Goal: Information Seeking & Learning: Learn about a topic

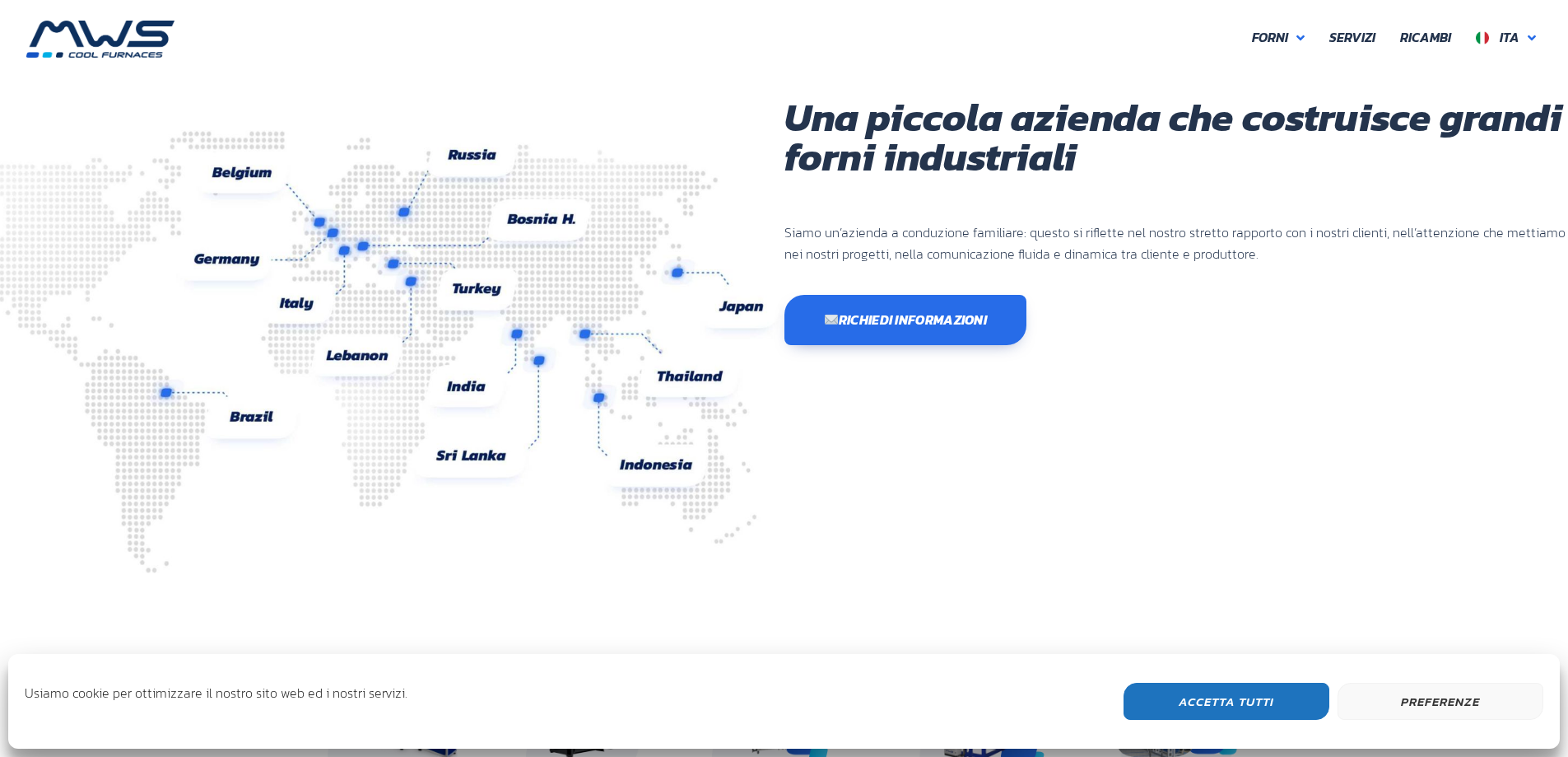
scroll to position [247, 0]
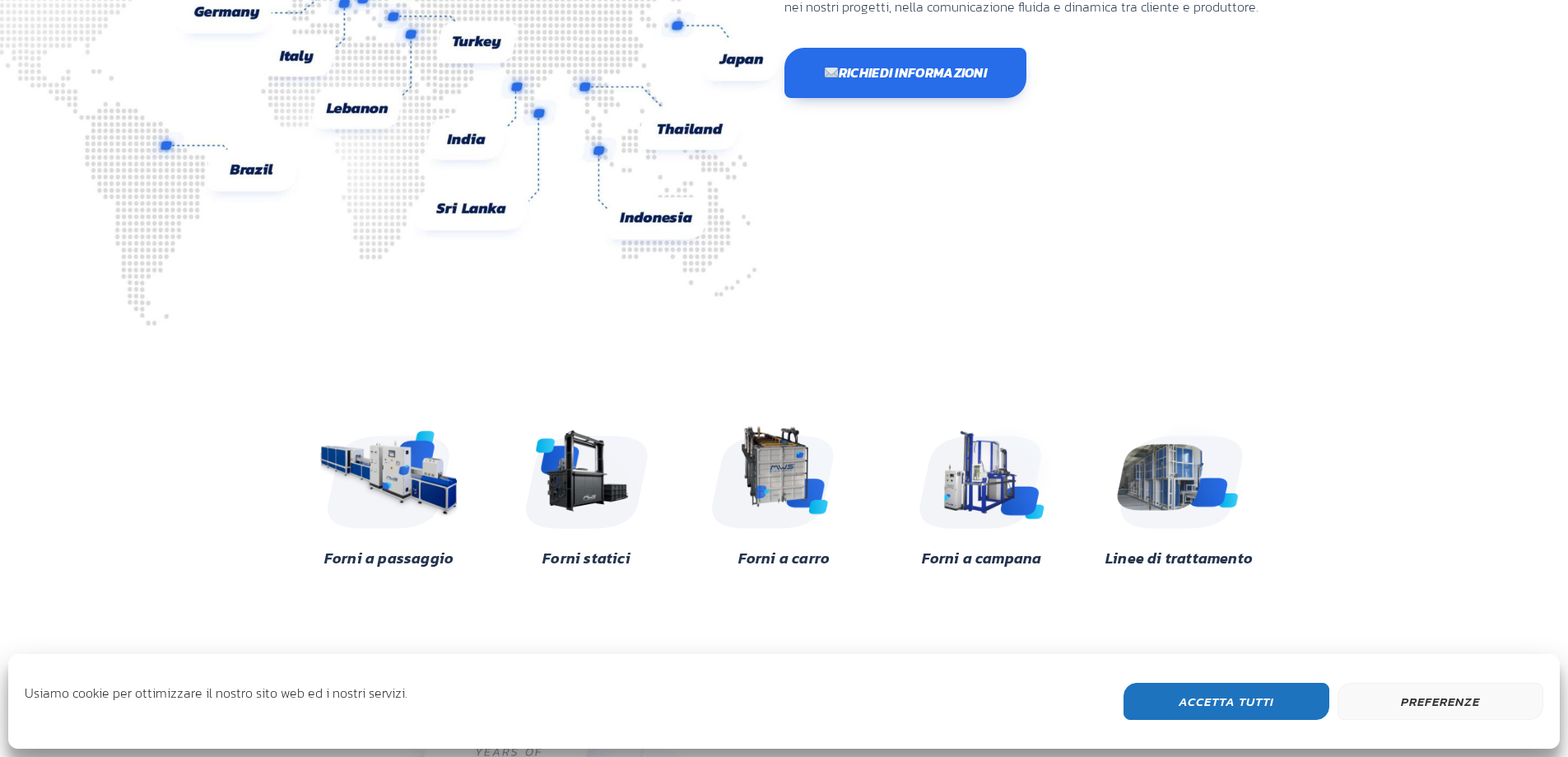
click at [1274, 701] on button "Accetta Tutti" at bounding box center [1226, 701] width 206 height 37
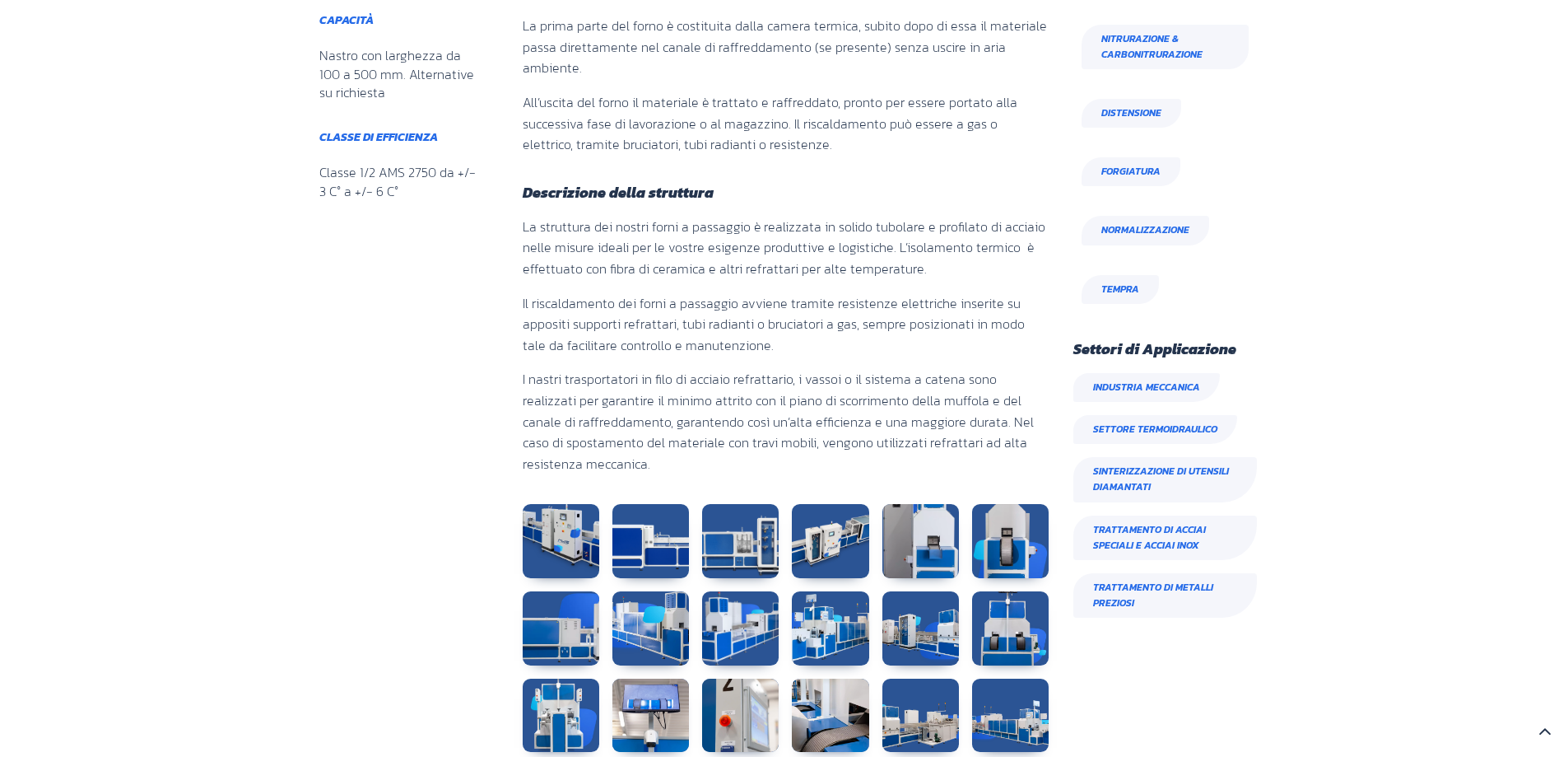
scroll to position [819, 0]
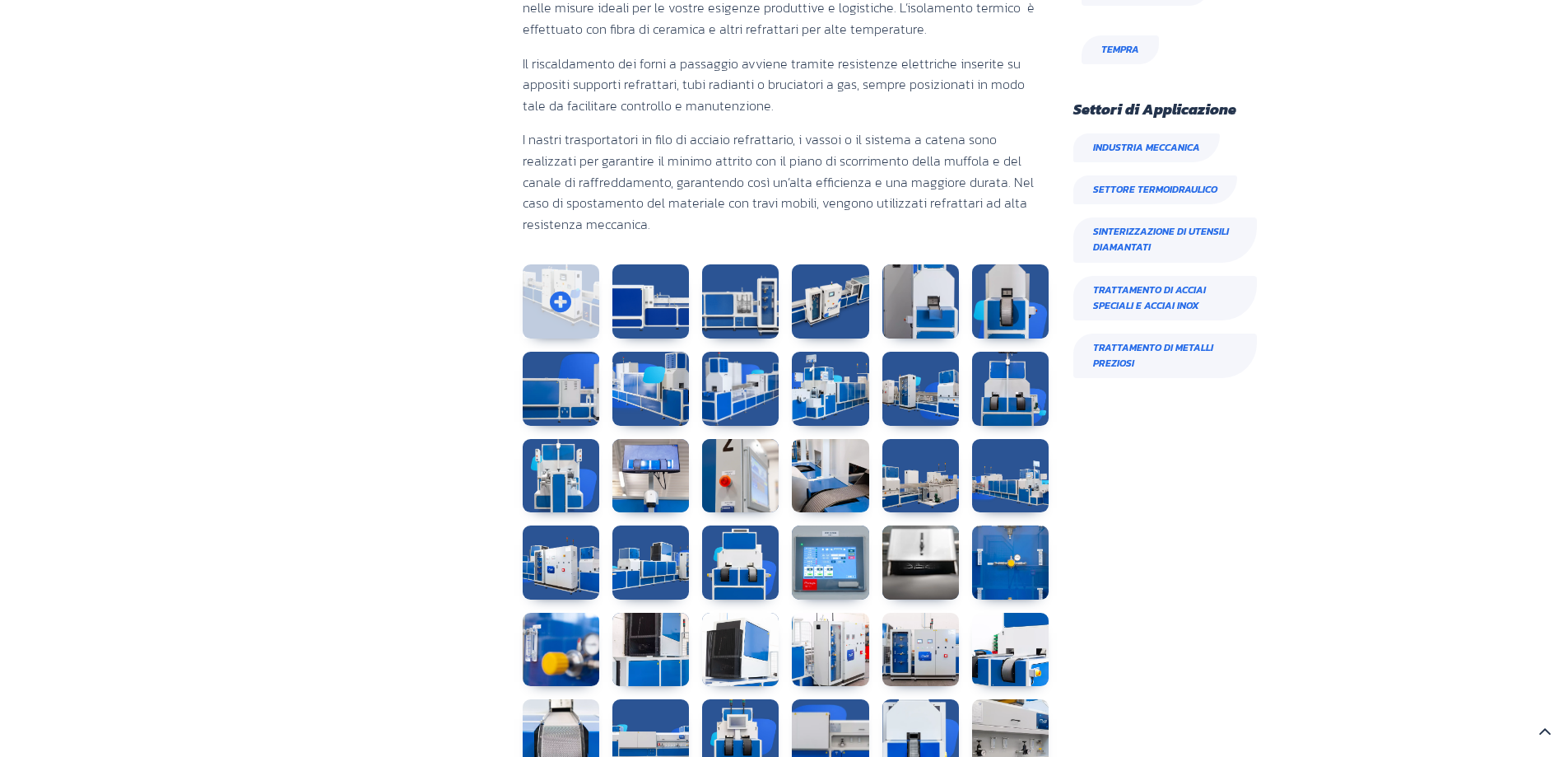
click at [561, 300] on link at bounding box center [561, 300] width 76 height 74
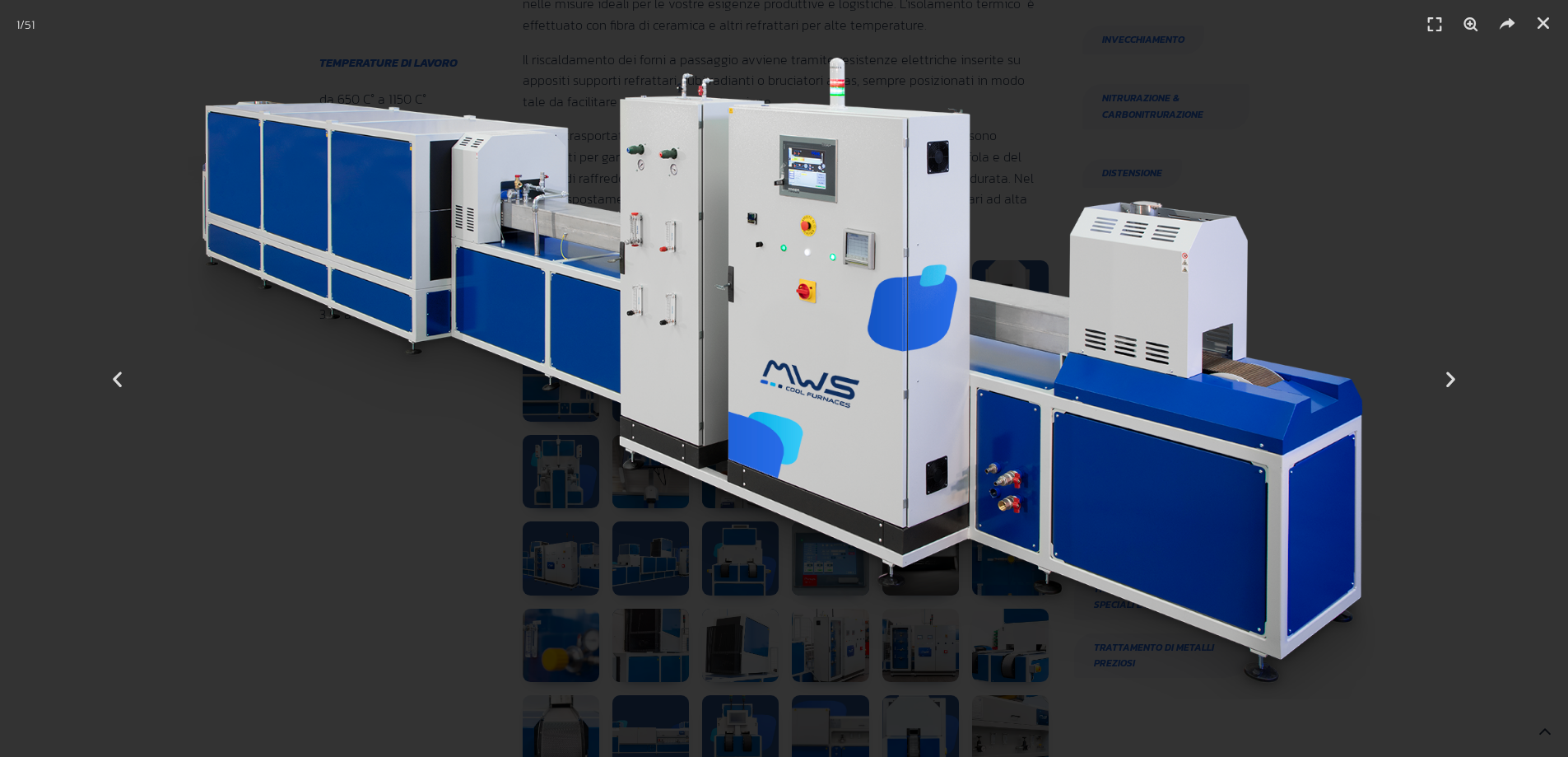
scroll to position [738, 200]
click at [1458, 387] on icon "Next slide" at bounding box center [1450, 378] width 21 height 21
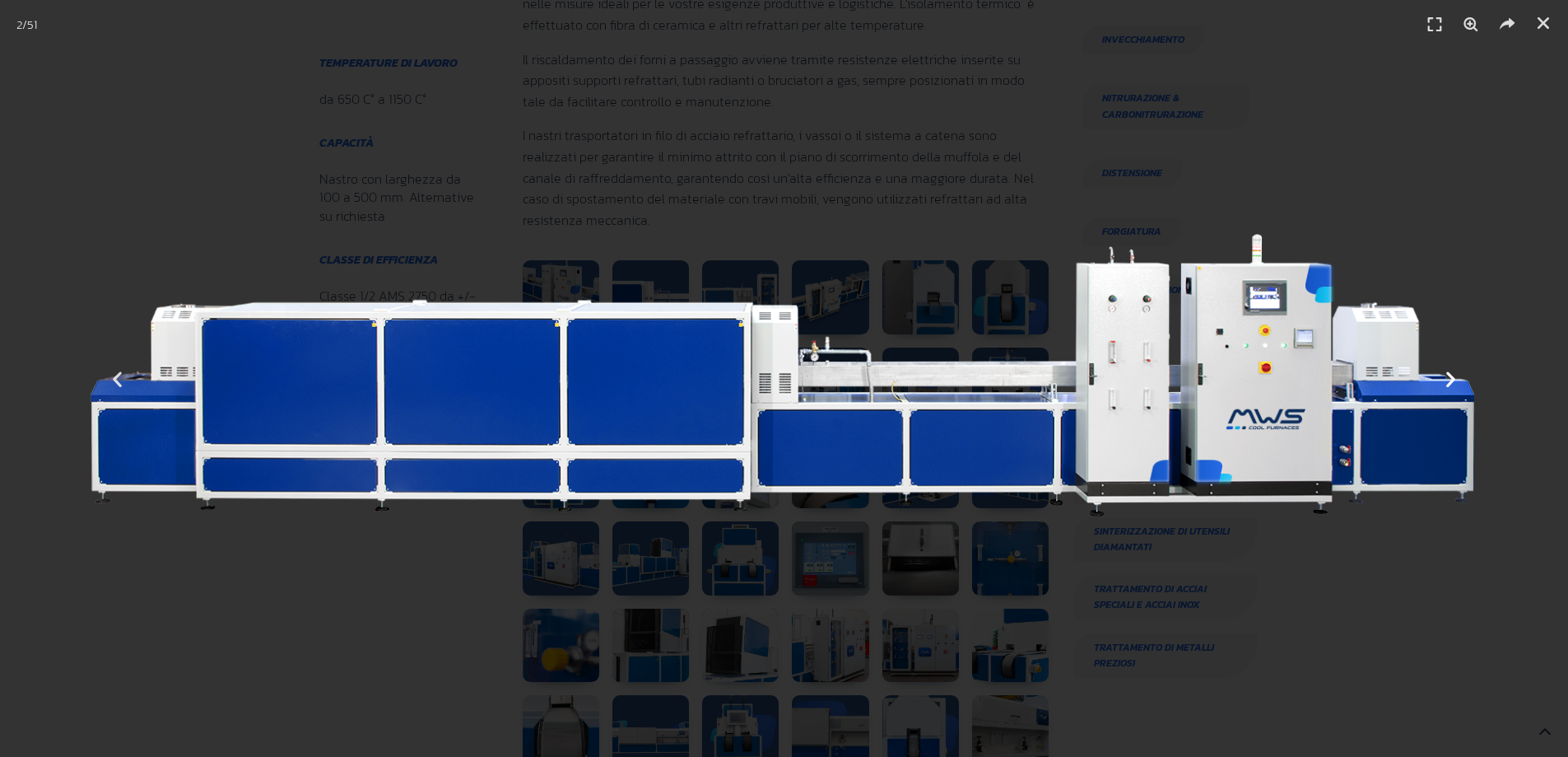
click at [1458, 387] on icon "Next slide" at bounding box center [1450, 378] width 21 height 21
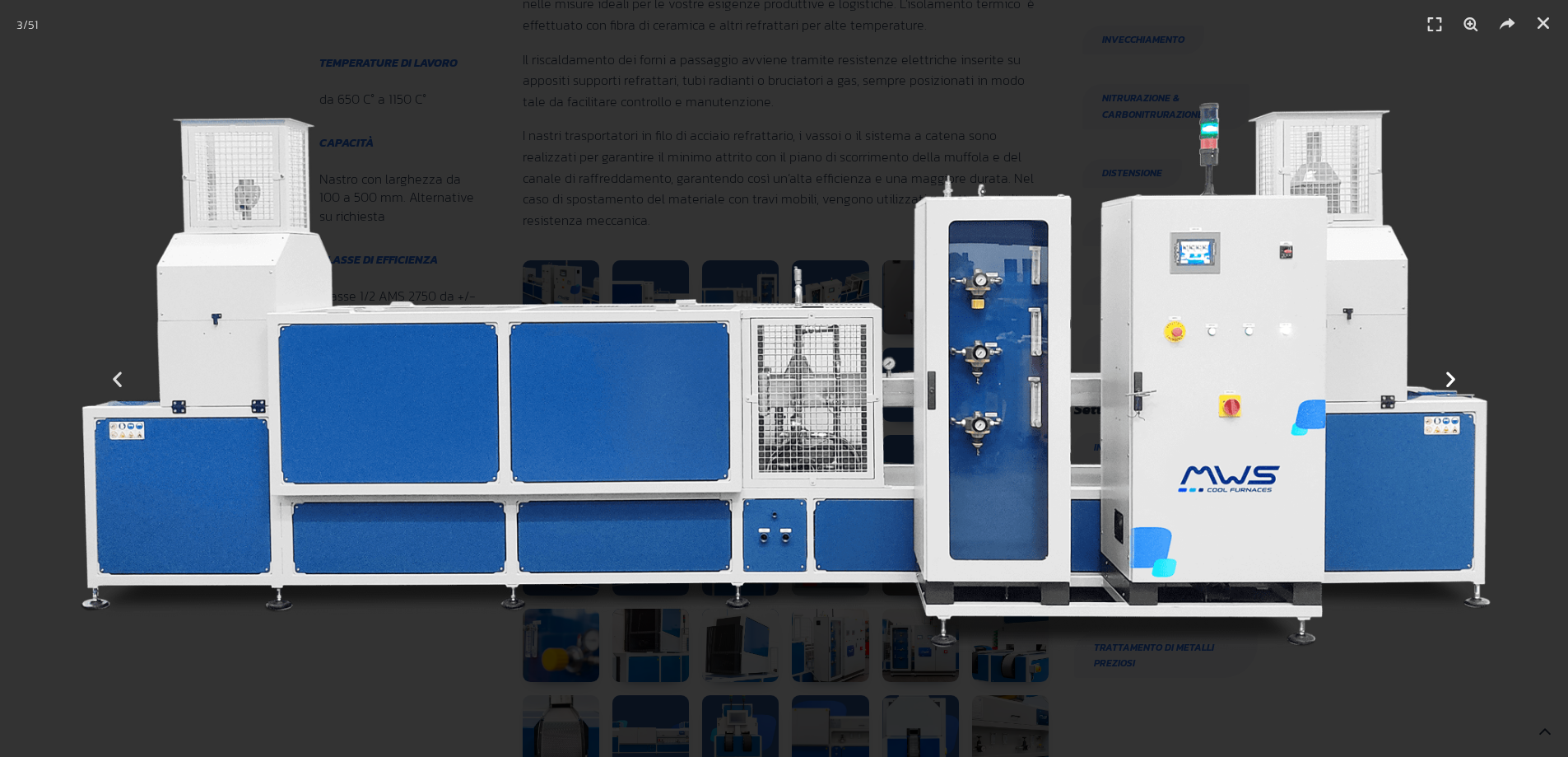
click at [1458, 387] on icon "Next slide" at bounding box center [1450, 378] width 21 height 21
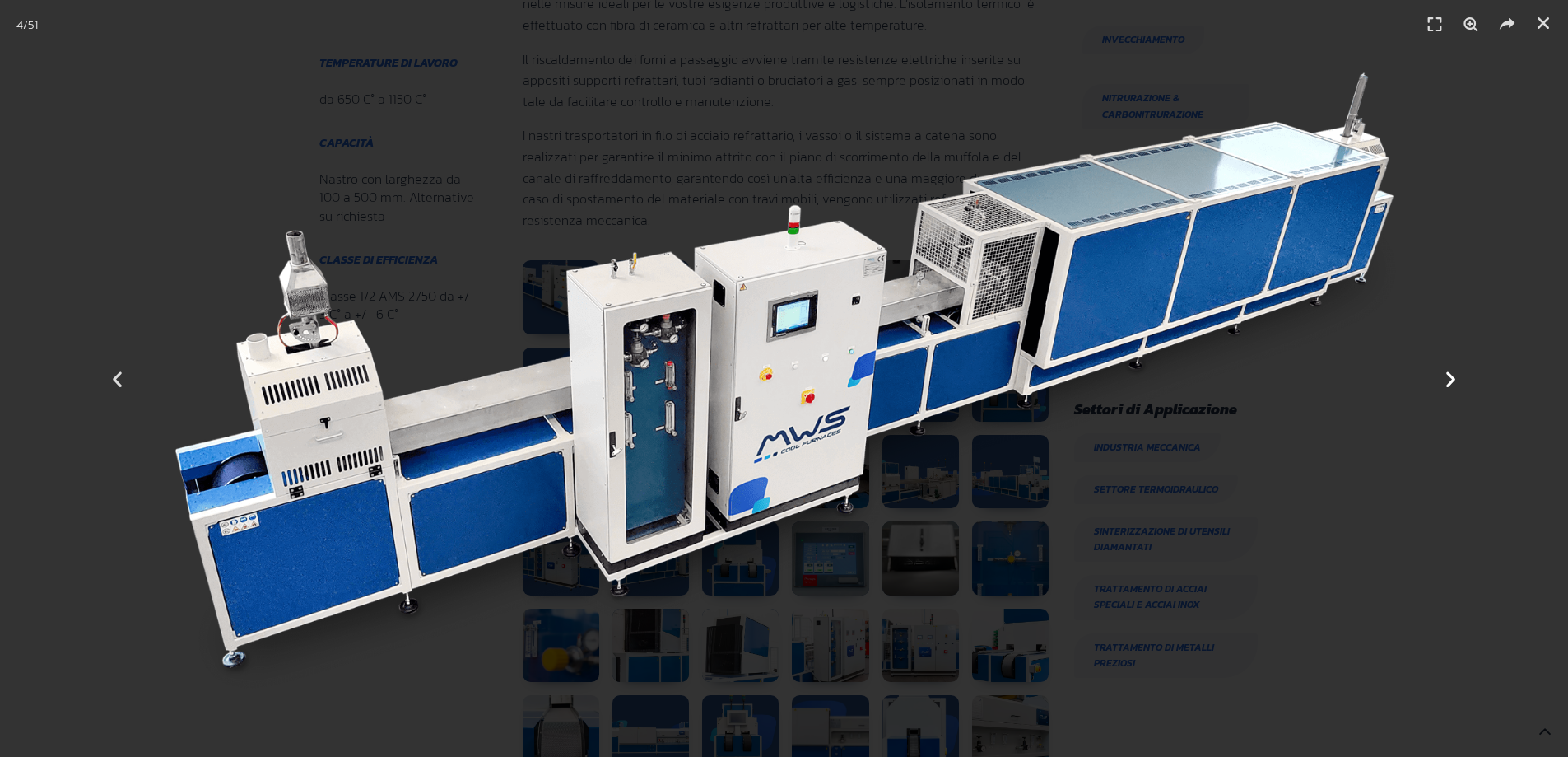
click at [1458, 387] on icon "Next slide" at bounding box center [1450, 378] width 21 height 21
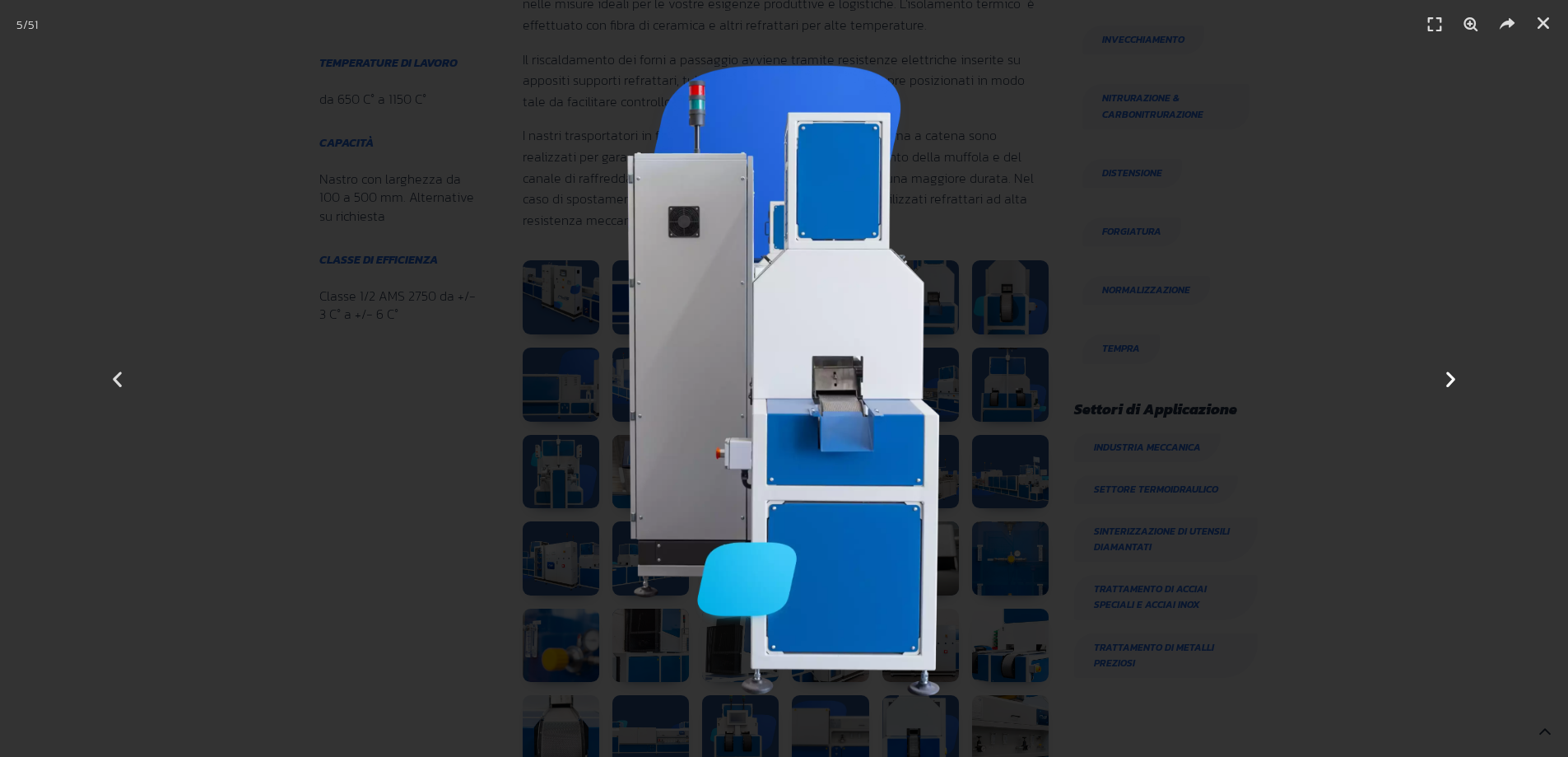
click at [1458, 387] on icon "Next slide" at bounding box center [1450, 378] width 21 height 21
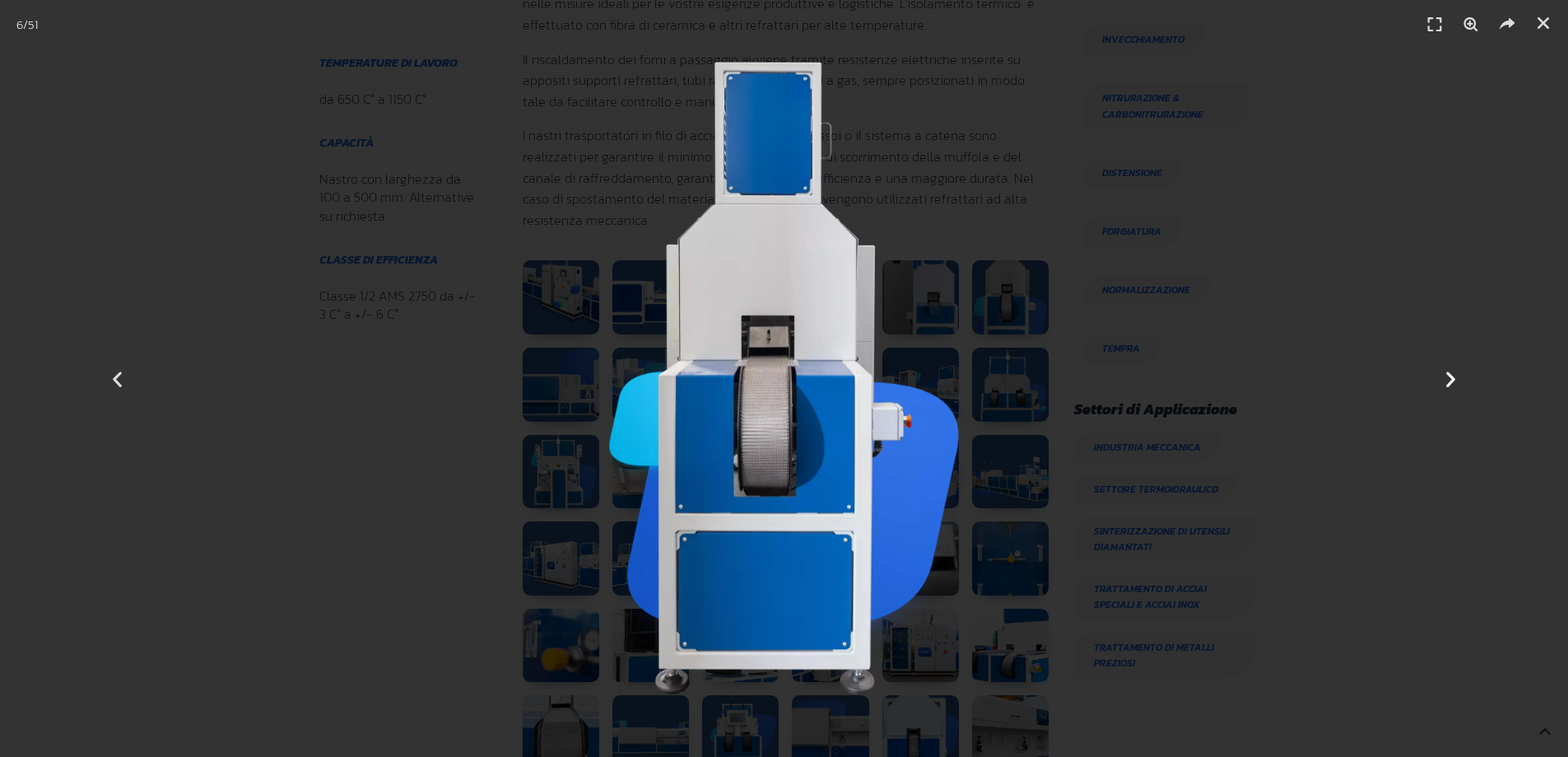
click at [1458, 387] on icon "Next slide" at bounding box center [1450, 378] width 21 height 21
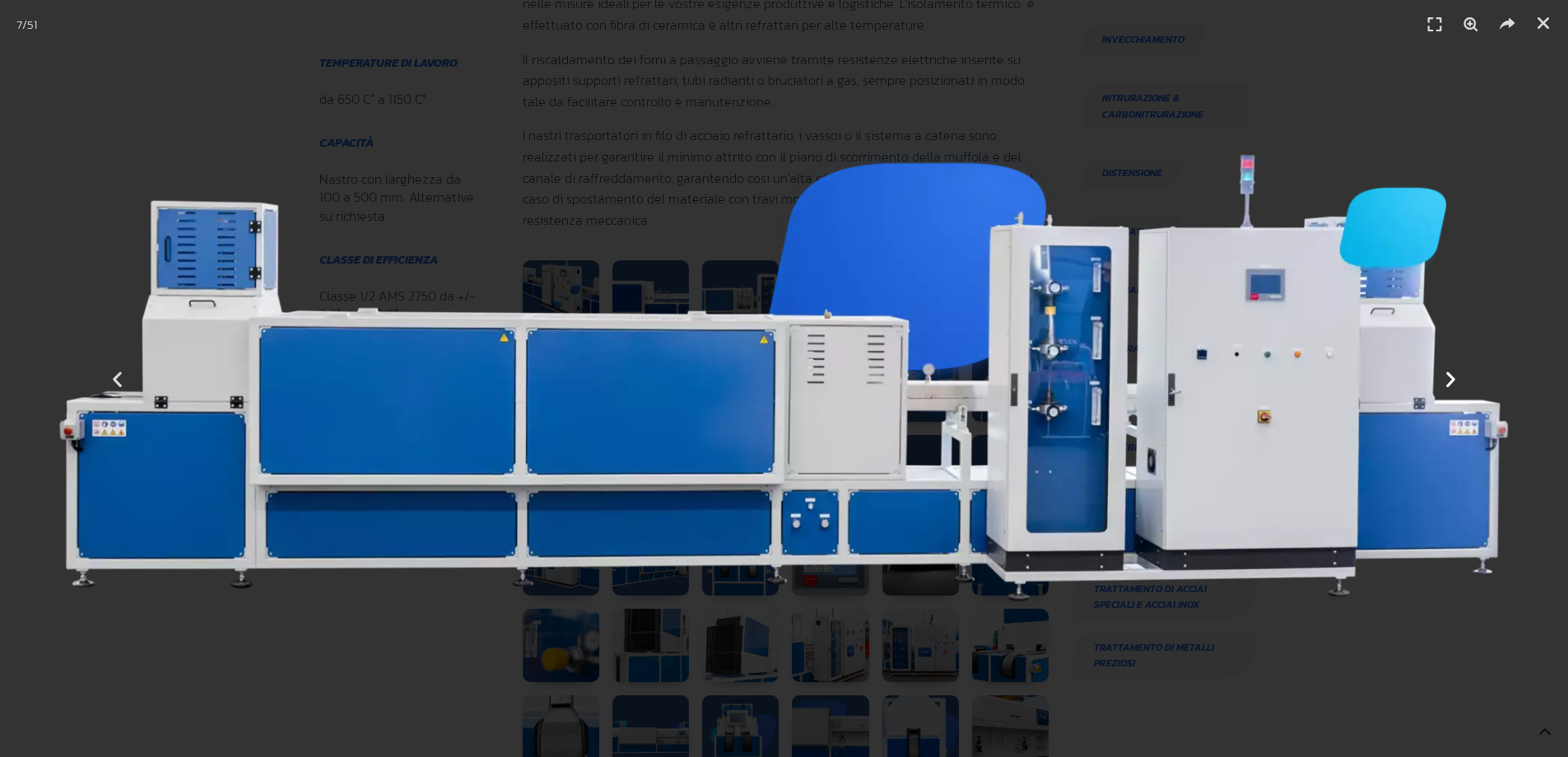
click at [1458, 387] on icon "Next slide" at bounding box center [1450, 378] width 21 height 21
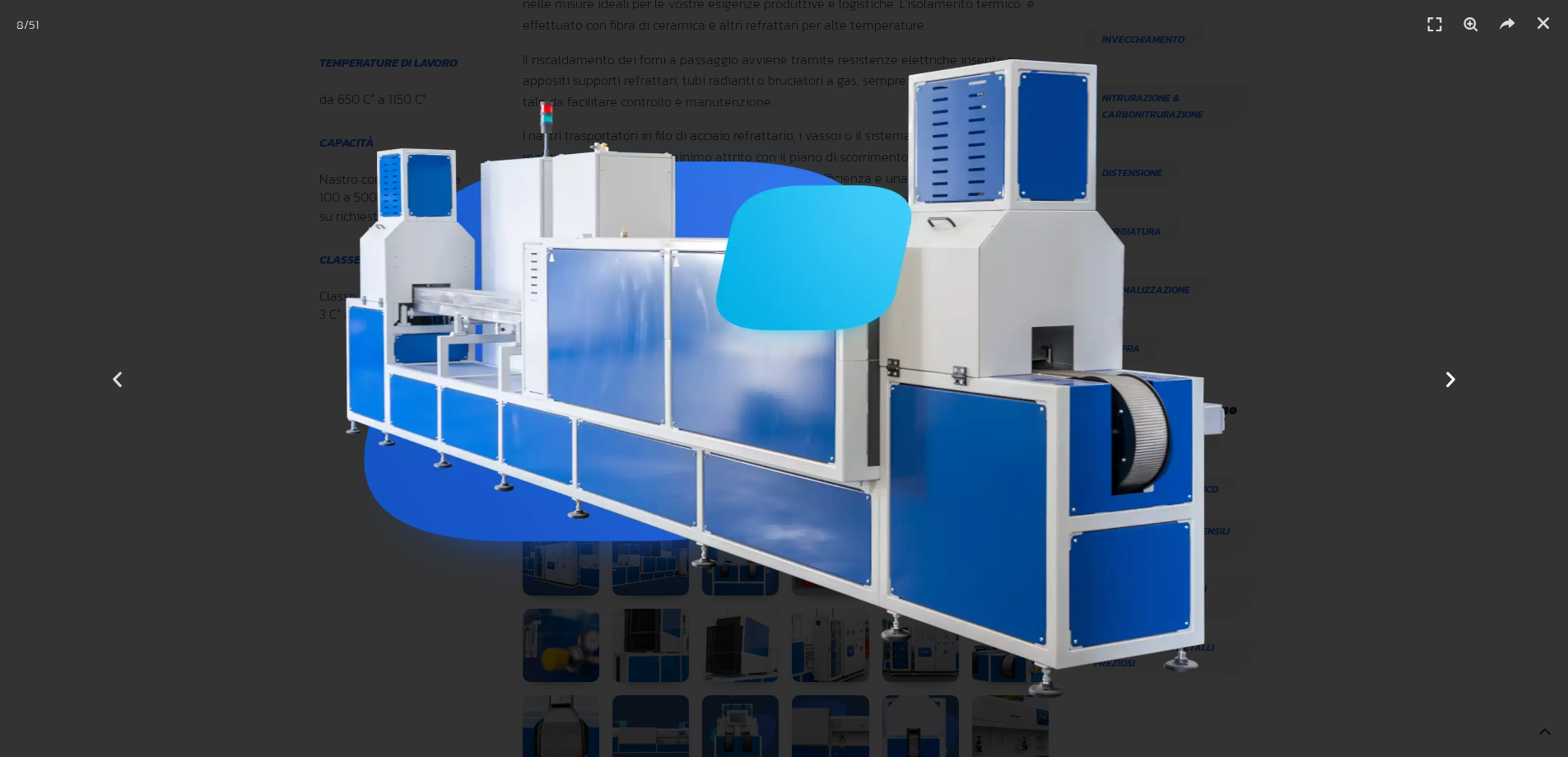
click at [1458, 387] on icon "Next slide" at bounding box center [1450, 378] width 21 height 21
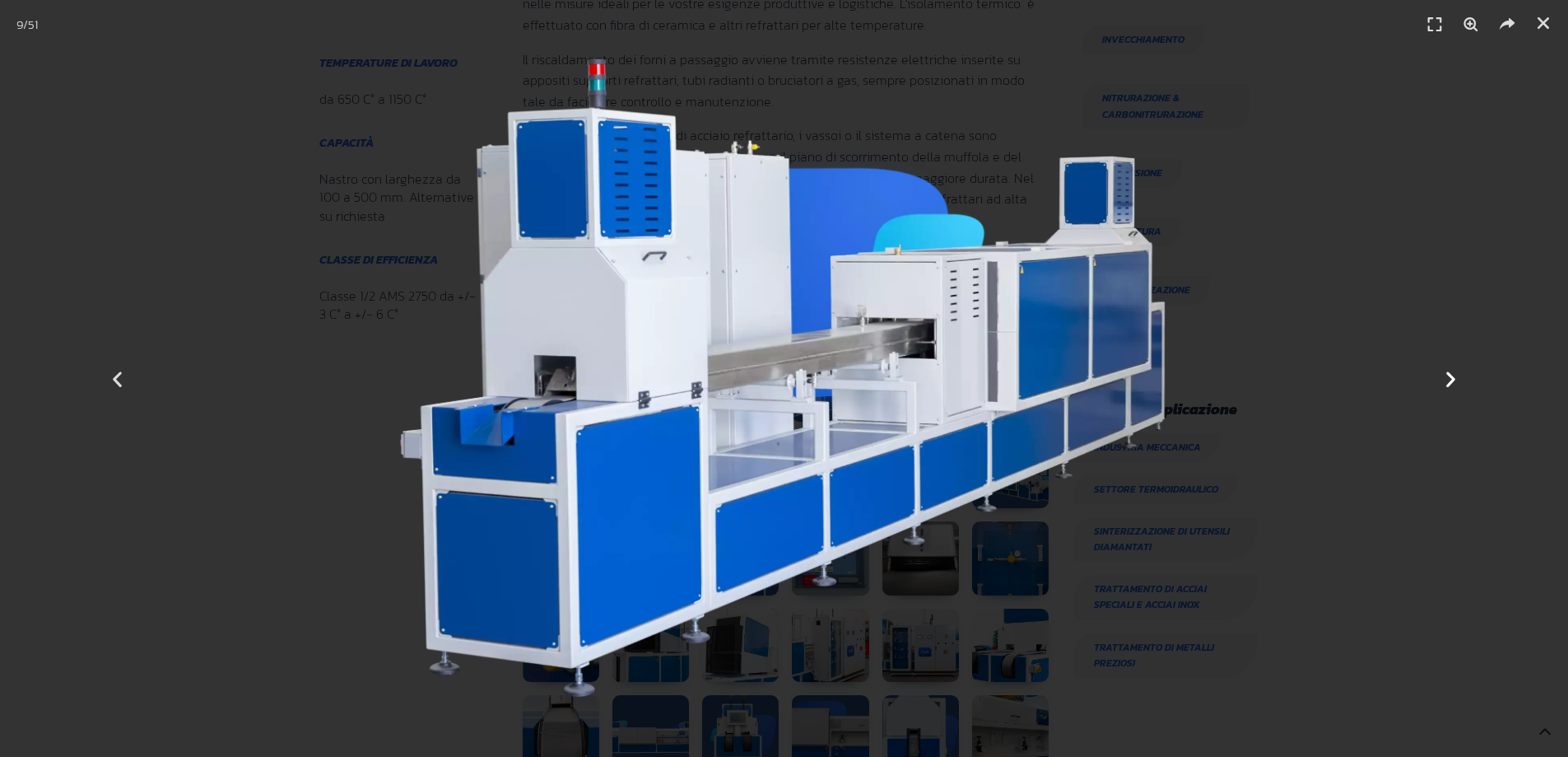
click at [1458, 387] on icon "Next slide" at bounding box center [1450, 378] width 21 height 21
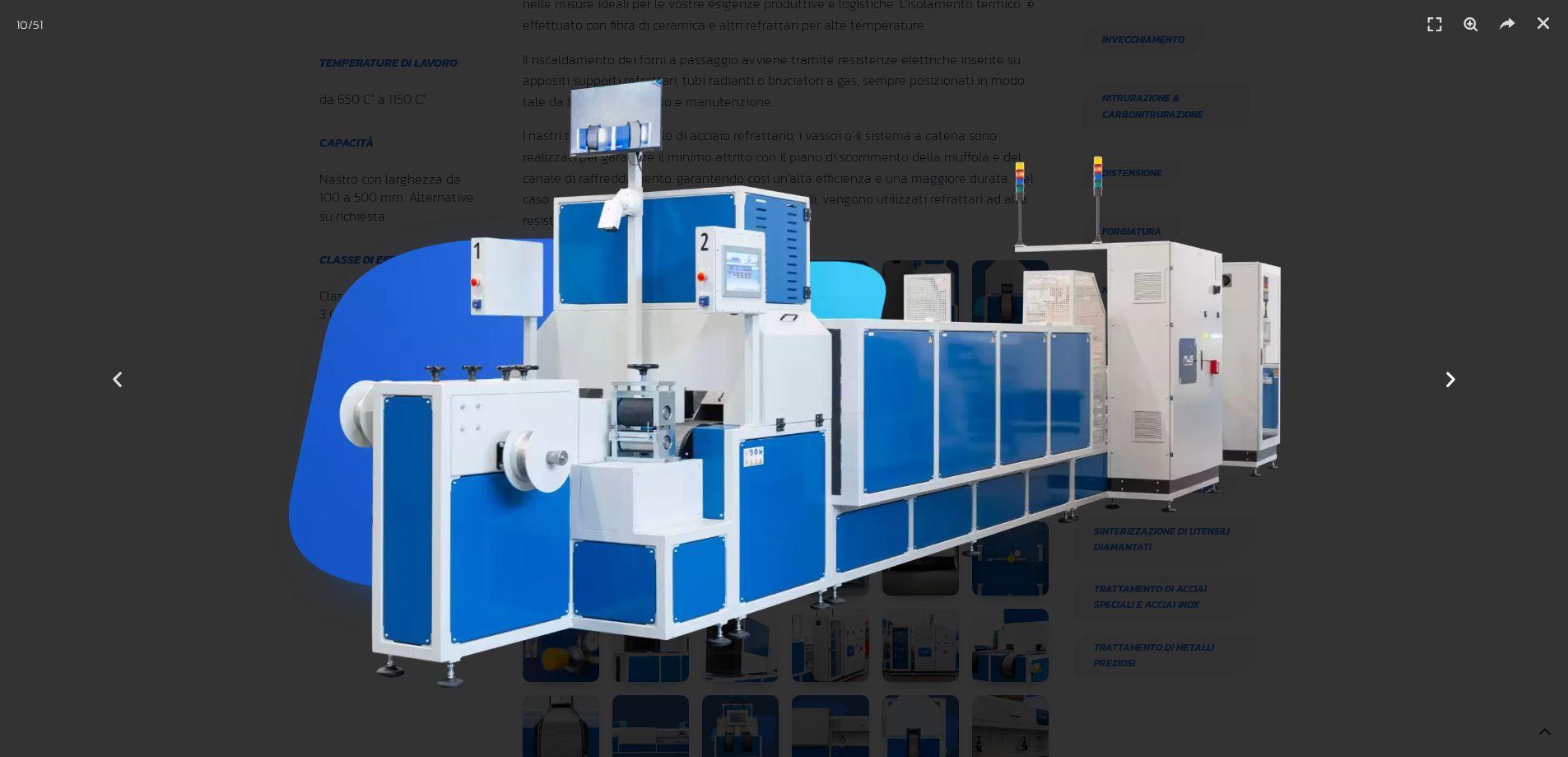
click at [1458, 387] on icon "Next slide" at bounding box center [1450, 378] width 21 height 21
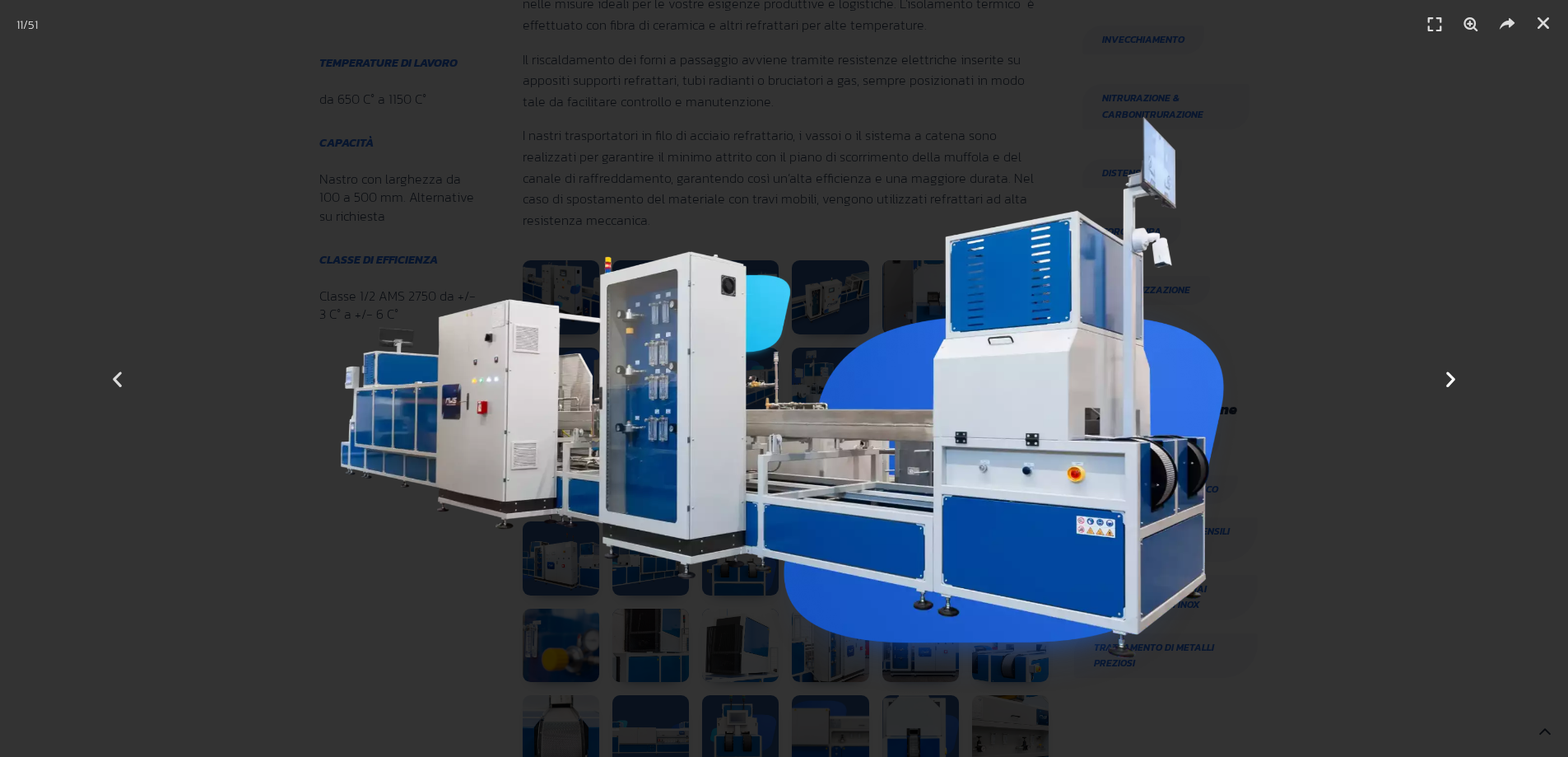
click at [1458, 387] on icon "Next slide" at bounding box center [1450, 378] width 21 height 21
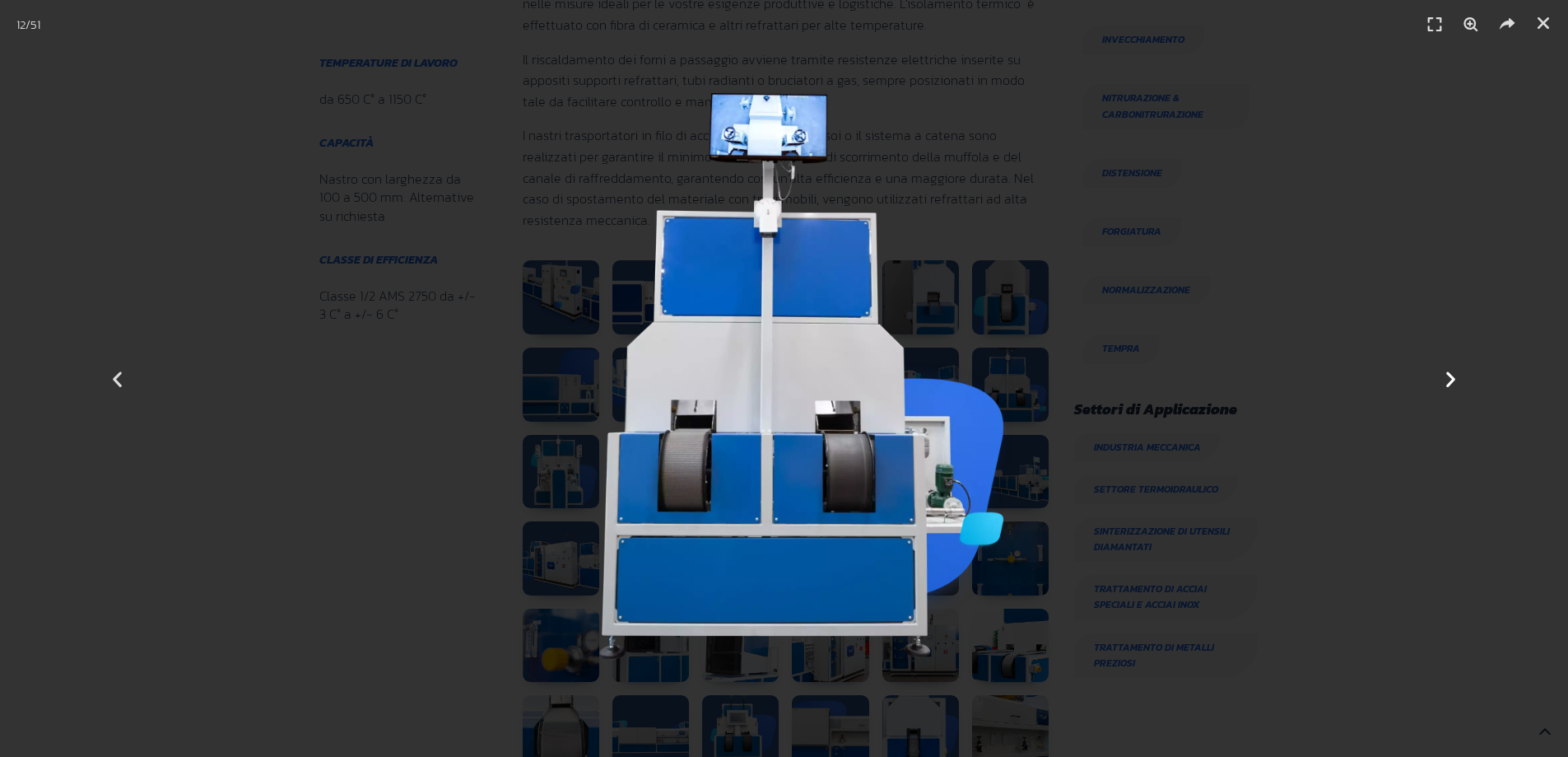
click at [1458, 387] on icon "Next slide" at bounding box center [1450, 378] width 21 height 21
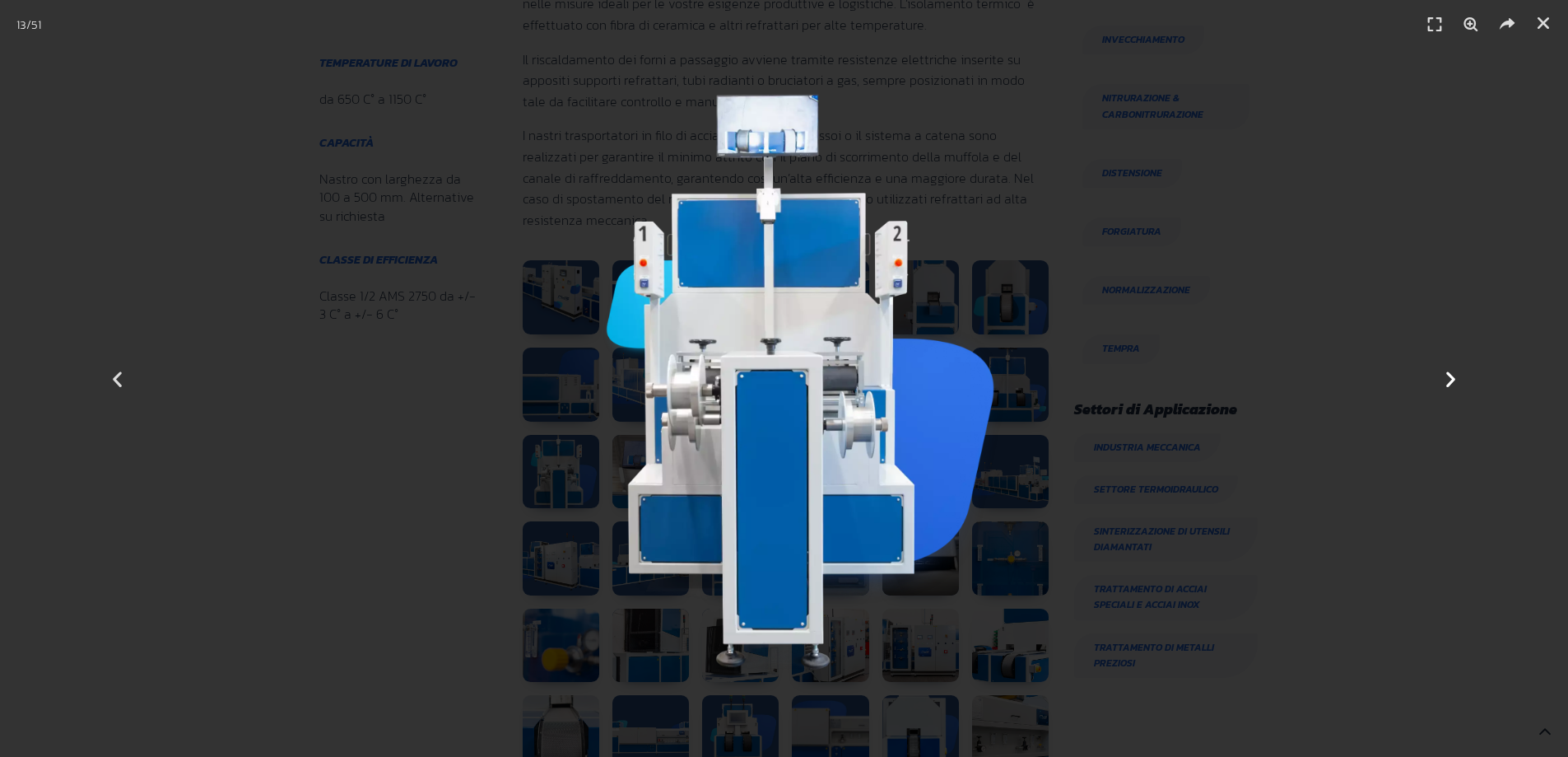
click at [1458, 387] on icon "Next slide" at bounding box center [1450, 378] width 21 height 21
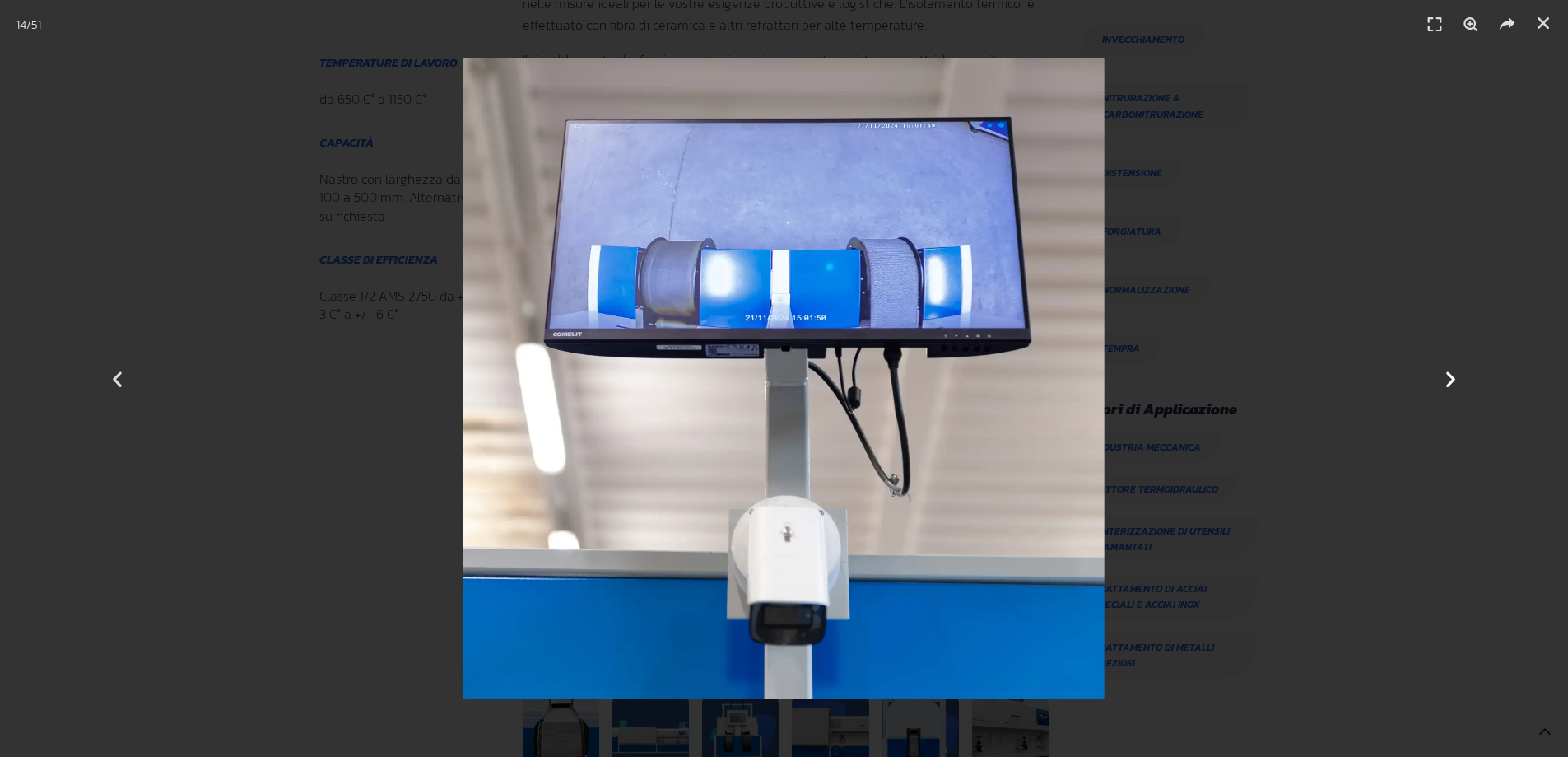
click at [1458, 387] on icon "Next slide" at bounding box center [1450, 378] width 21 height 21
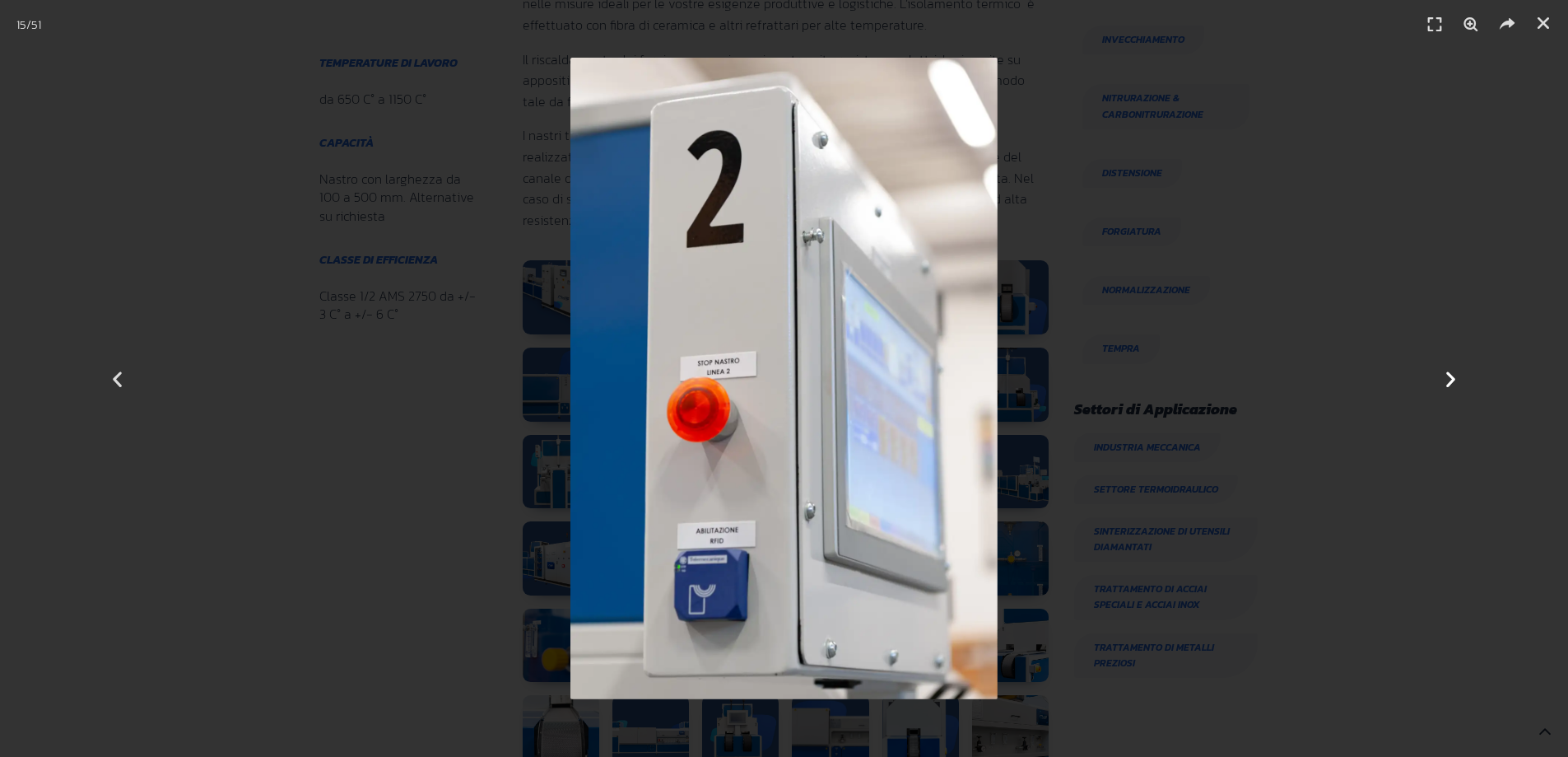
click at [1458, 387] on icon "Next slide" at bounding box center [1450, 378] width 21 height 21
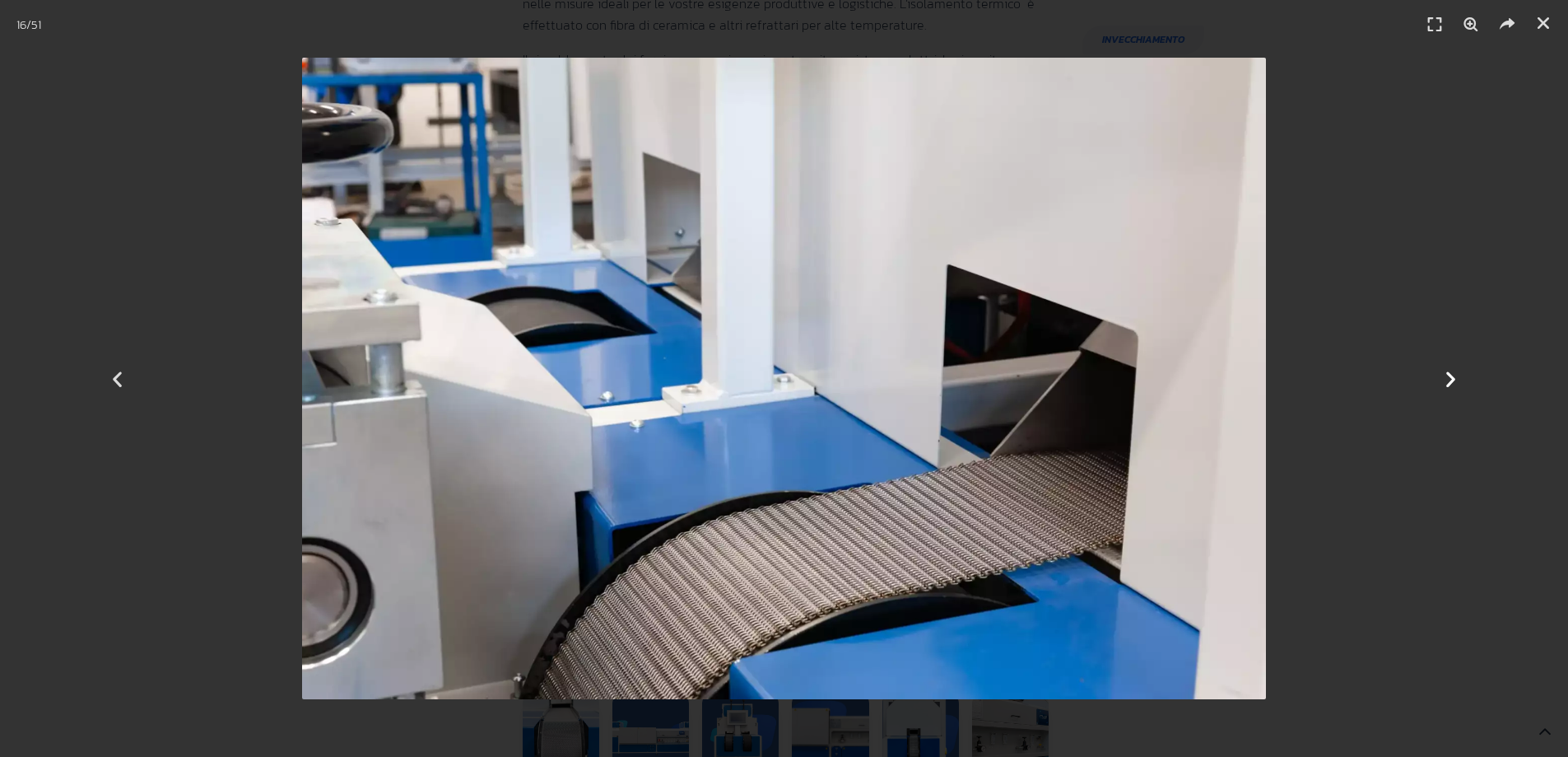
click at [1458, 387] on icon "Next slide" at bounding box center [1450, 378] width 21 height 21
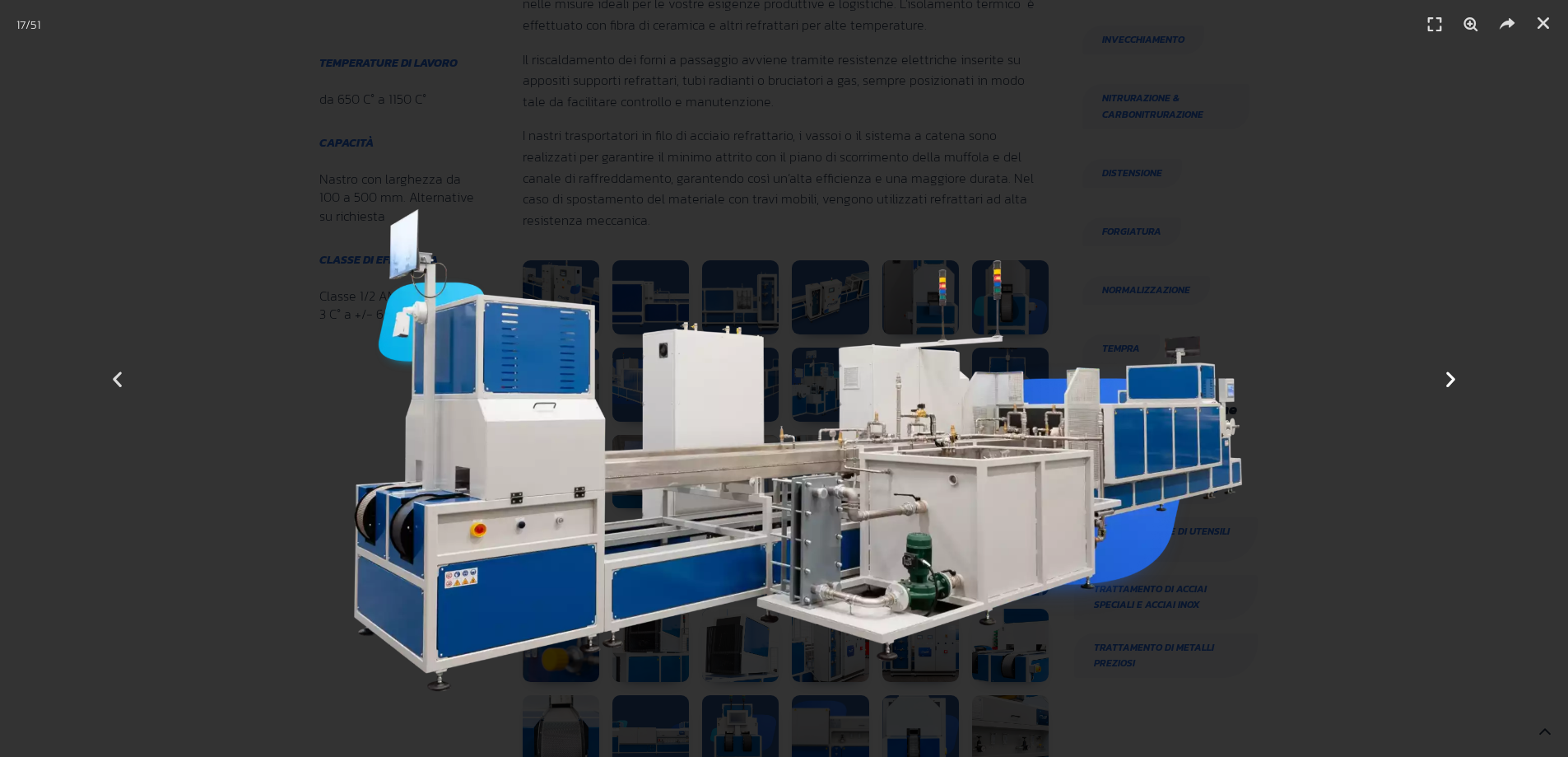
click at [1458, 387] on icon "Next slide" at bounding box center [1450, 378] width 21 height 21
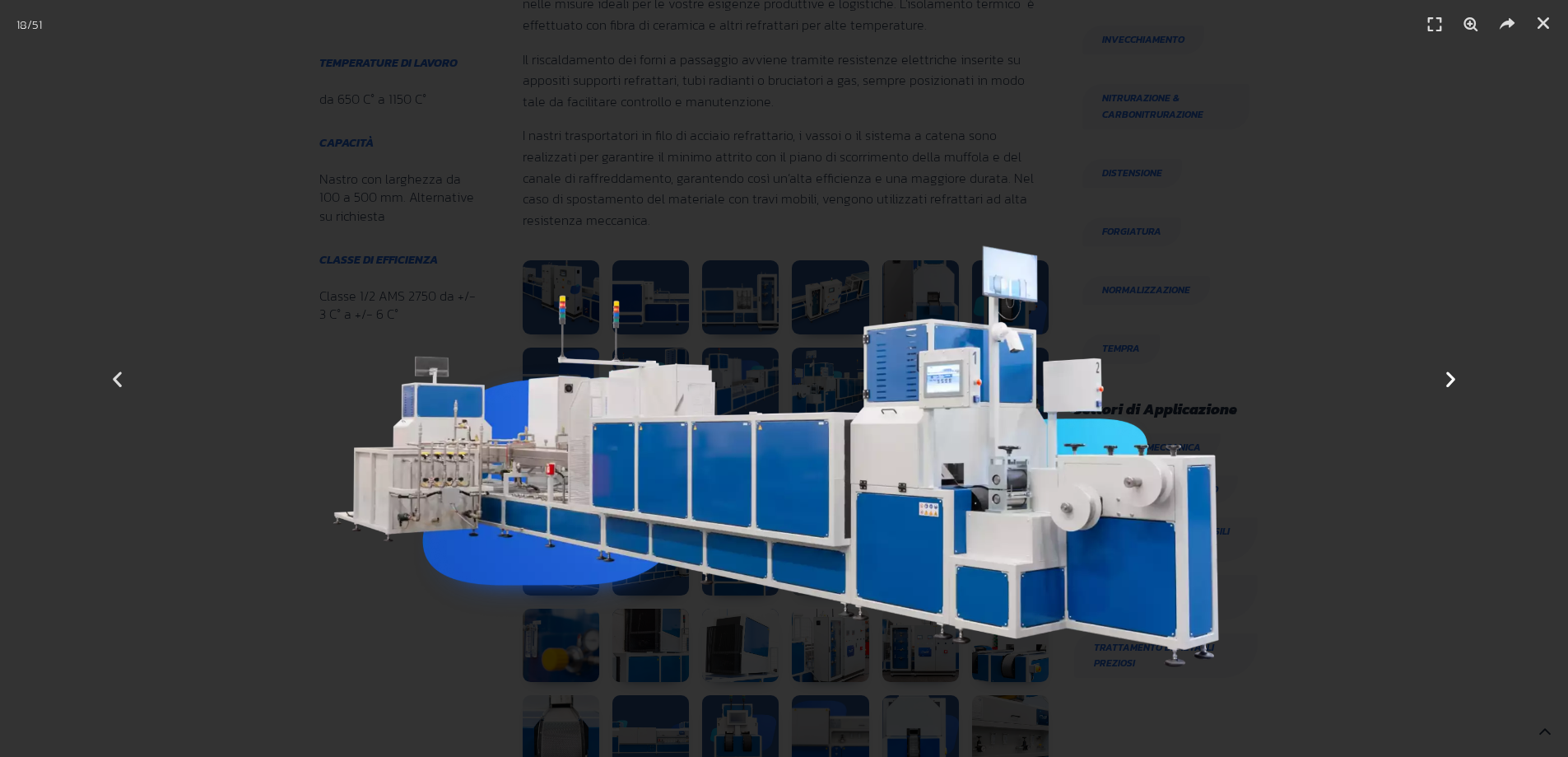
click at [1458, 387] on icon "Next slide" at bounding box center [1450, 378] width 21 height 21
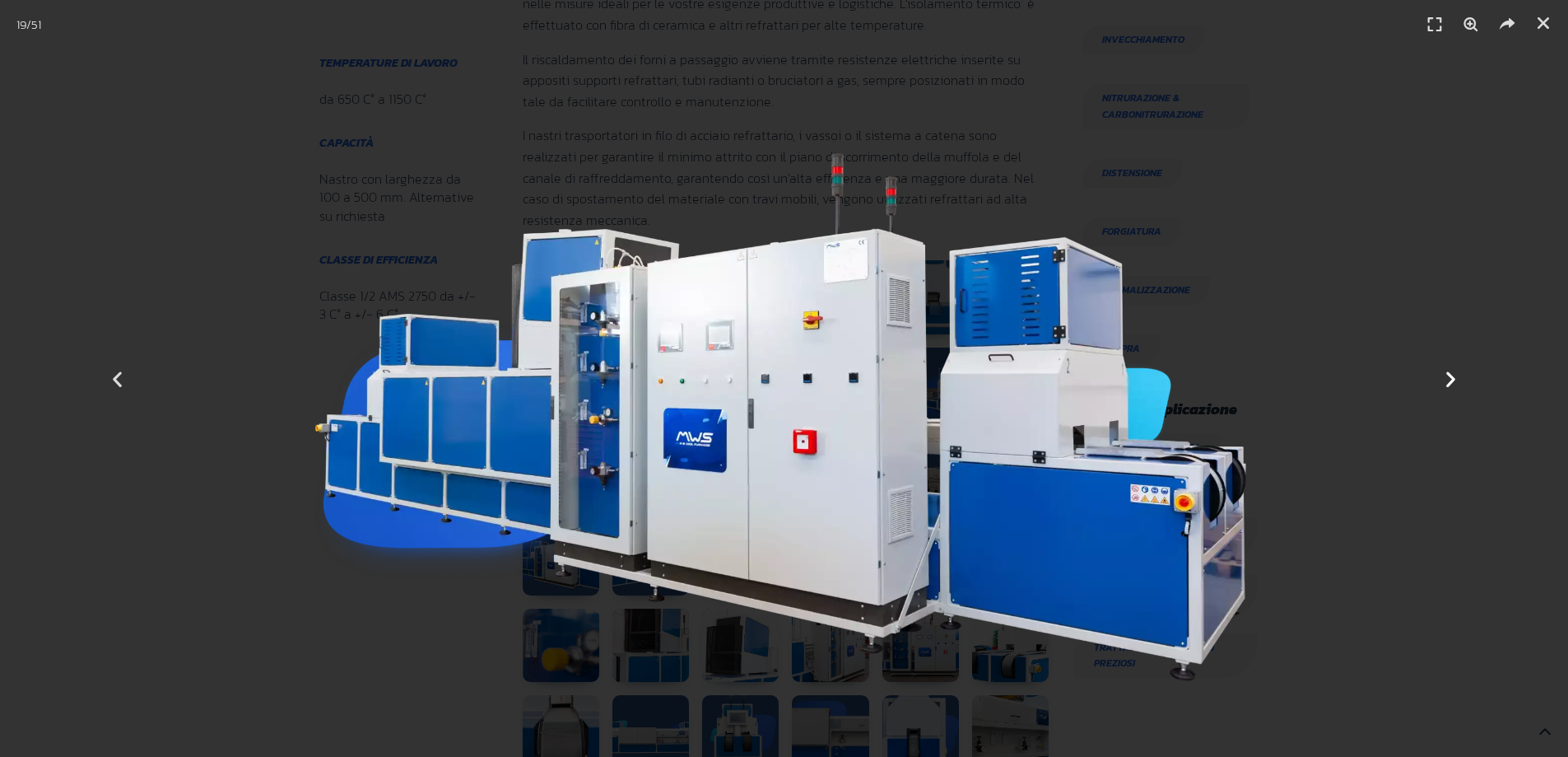
click at [1458, 387] on icon "Next slide" at bounding box center [1450, 378] width 21 height 21
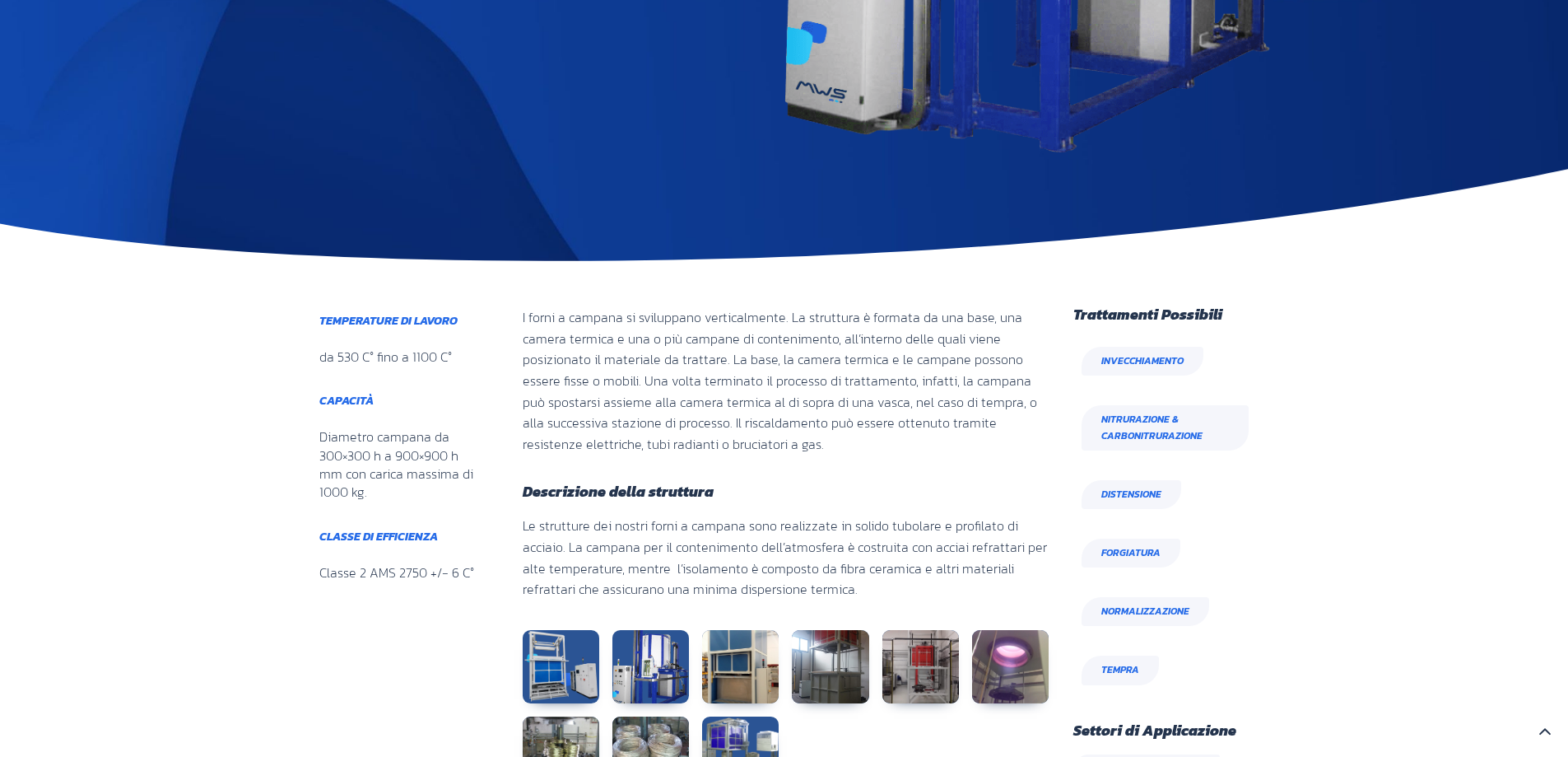
scroll to position [906, 0]
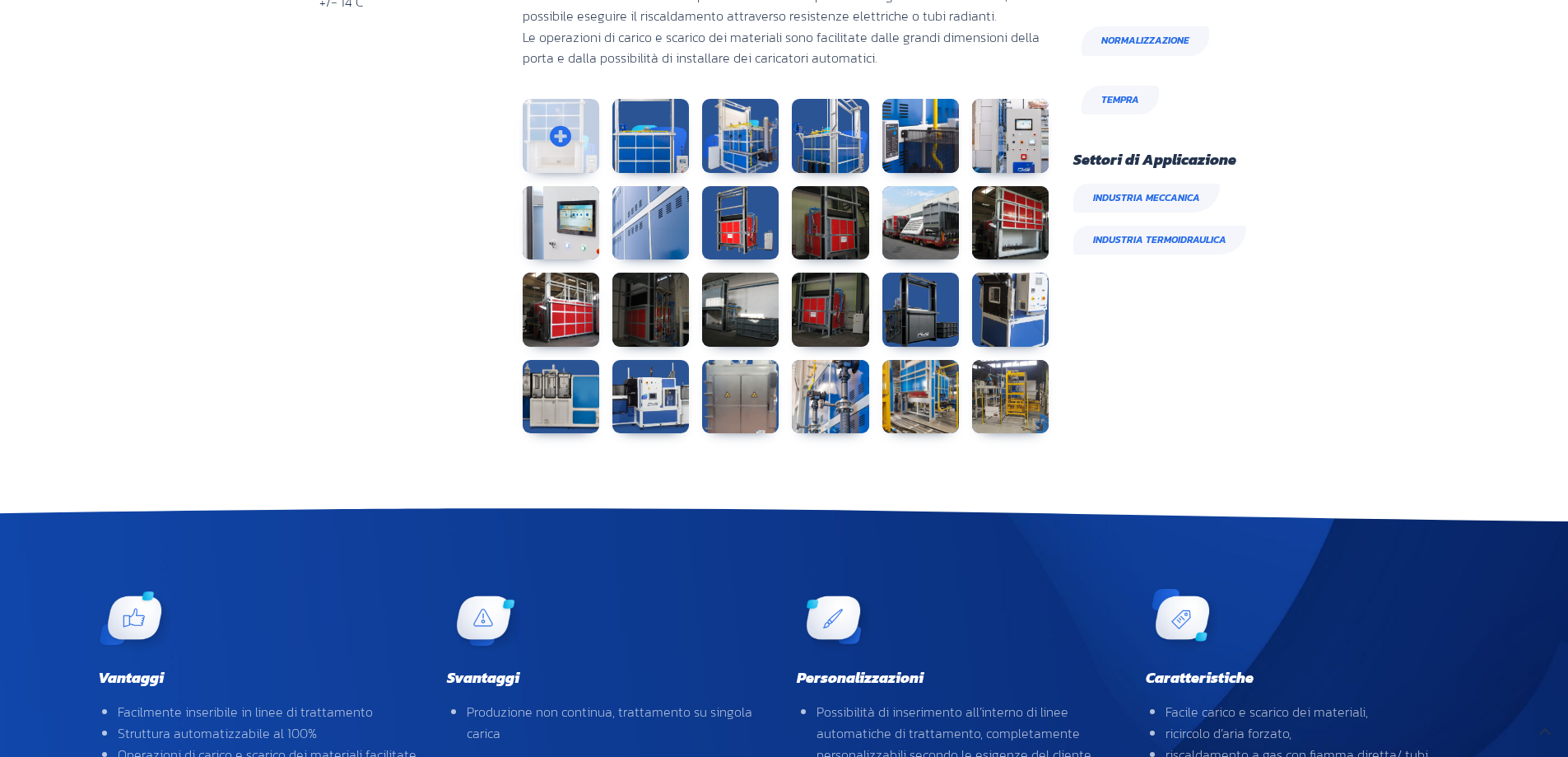
scroll to position [823, 0]
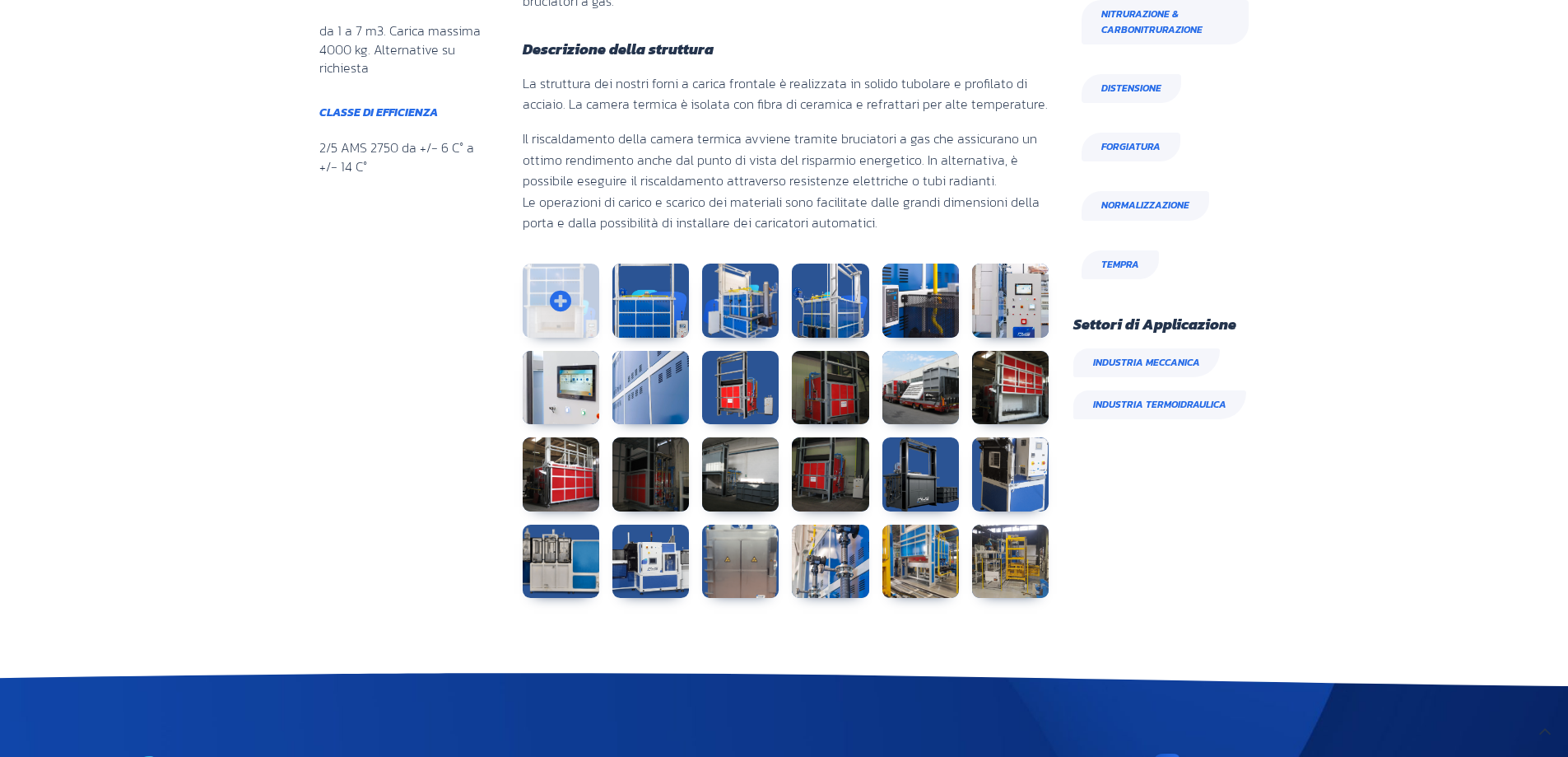
click at [564, 294] on link at bounding box center [561, 300] width 76 height 74
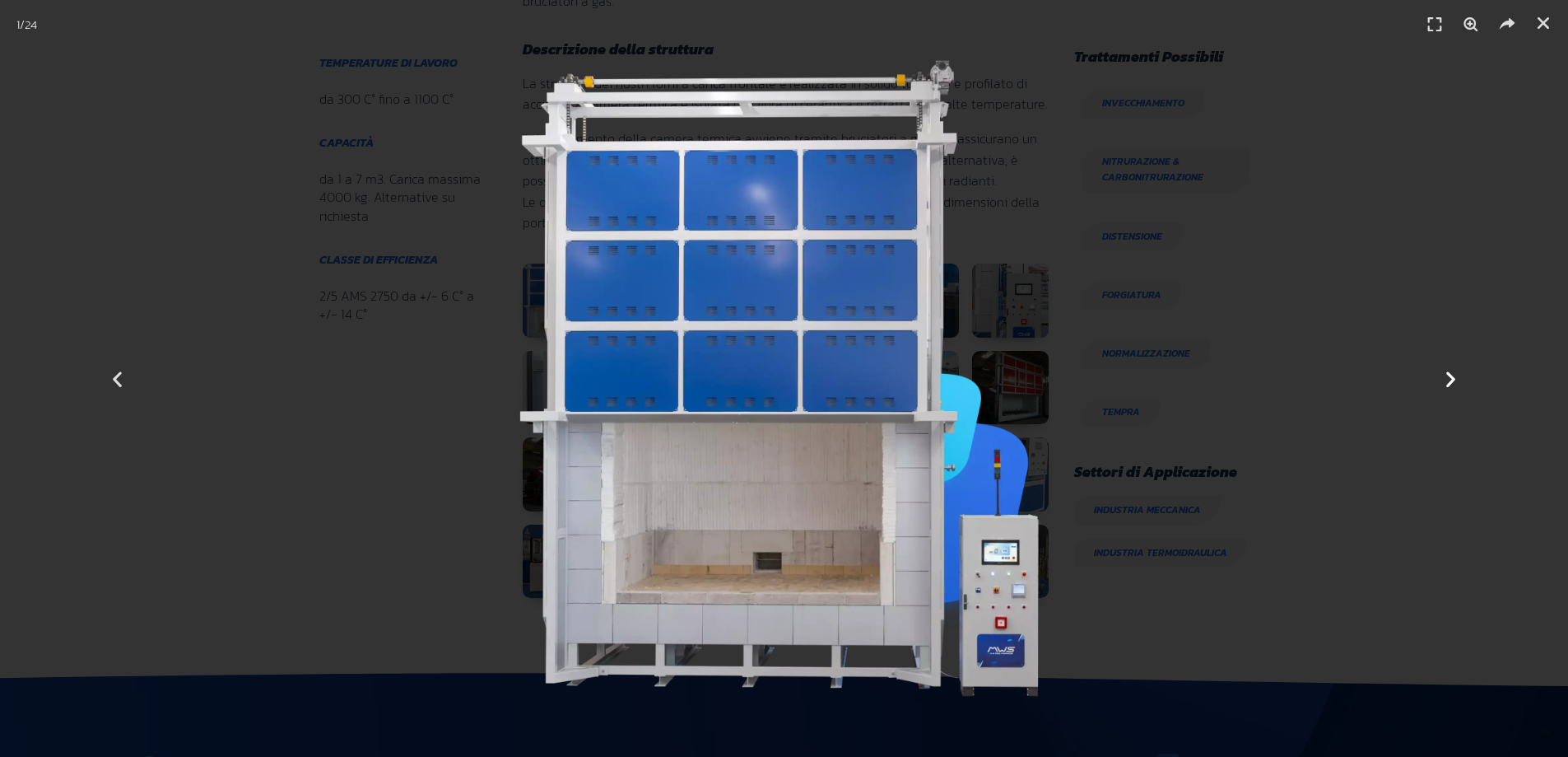
scroll to position [564, 200]
click at [1449, 380] on icon "Next slide" at bounding box center [1450, 378] width 21 height 21
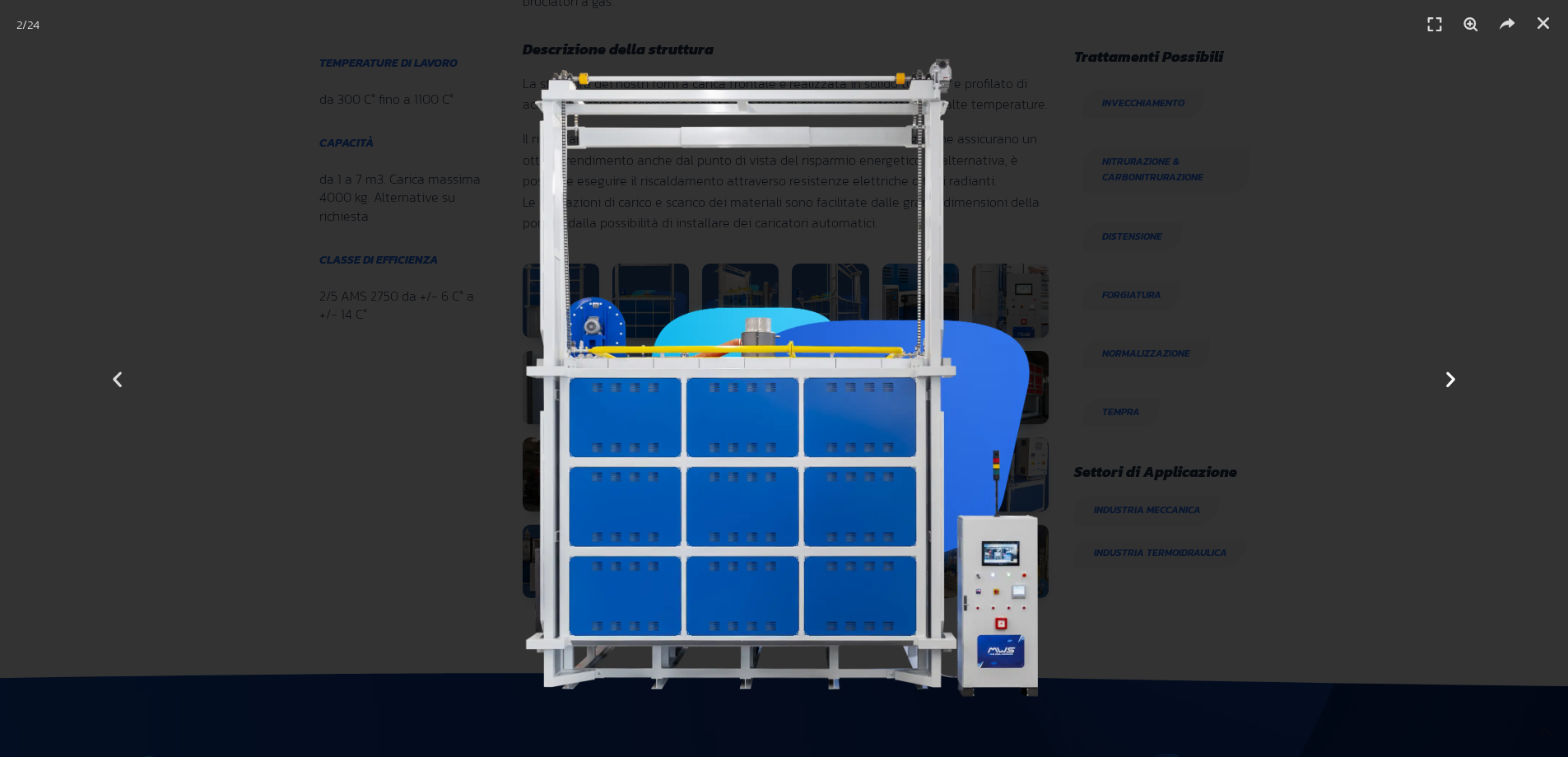
click at [1449, 380] on icon "Next slide" at bounding box center [1450, 378] width 21 height 21
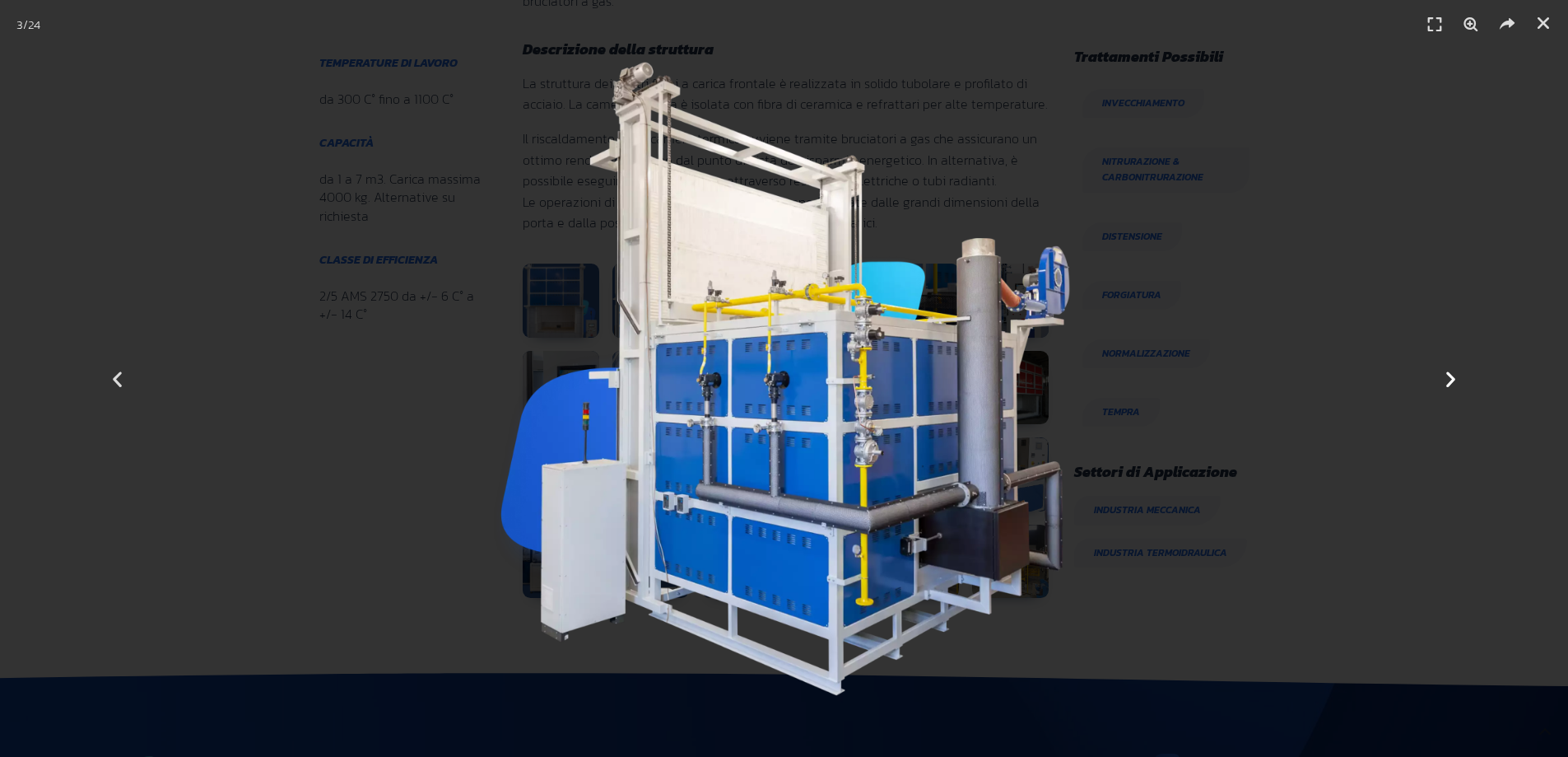
click at [1449, 380] on icon "Next slide" at bounding box center [1450, 378] width 21 height 21
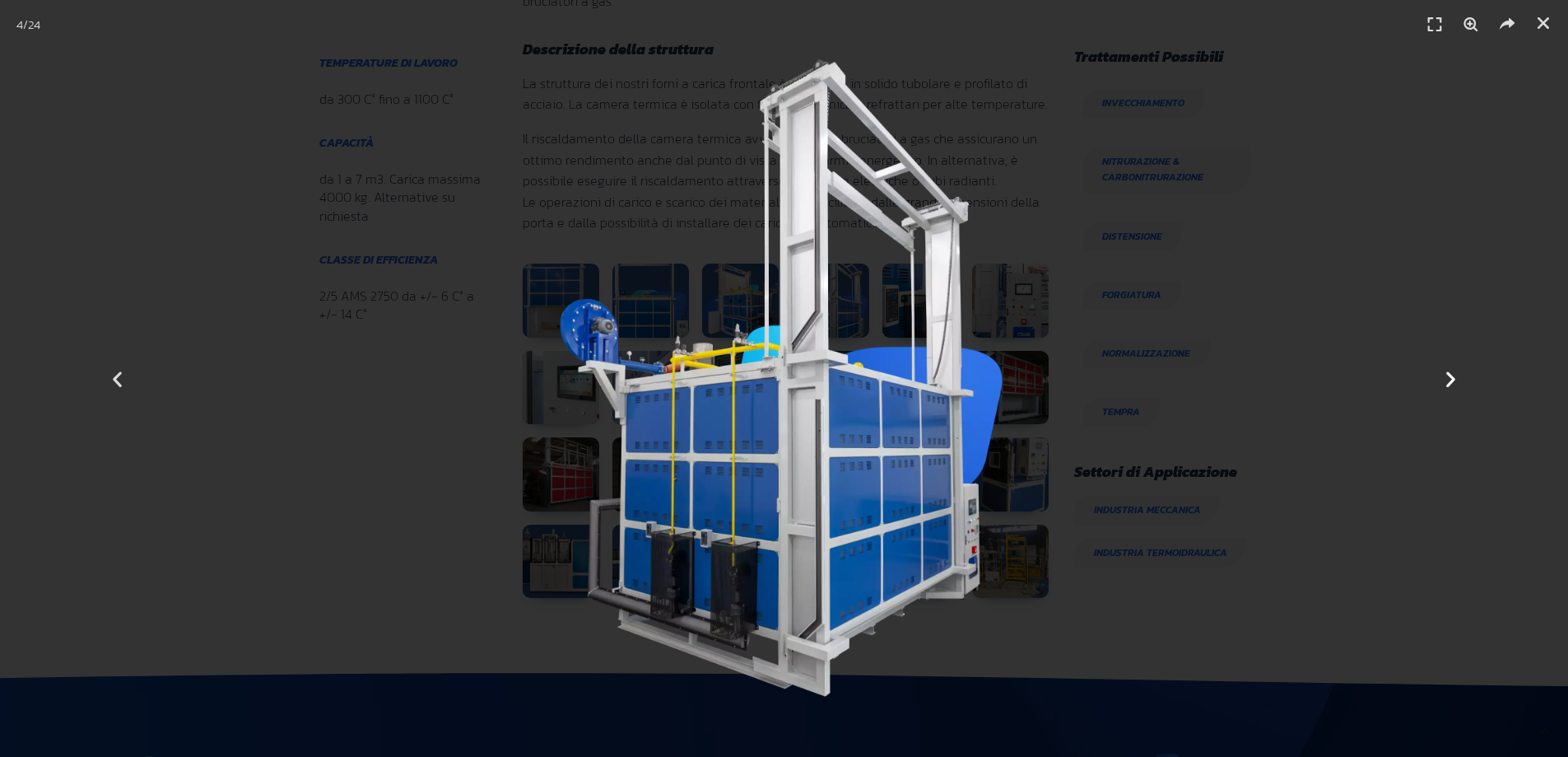
click at [1449, 380] on icon "Next slide" at bounding box center [1450, 378] width 21 height 21
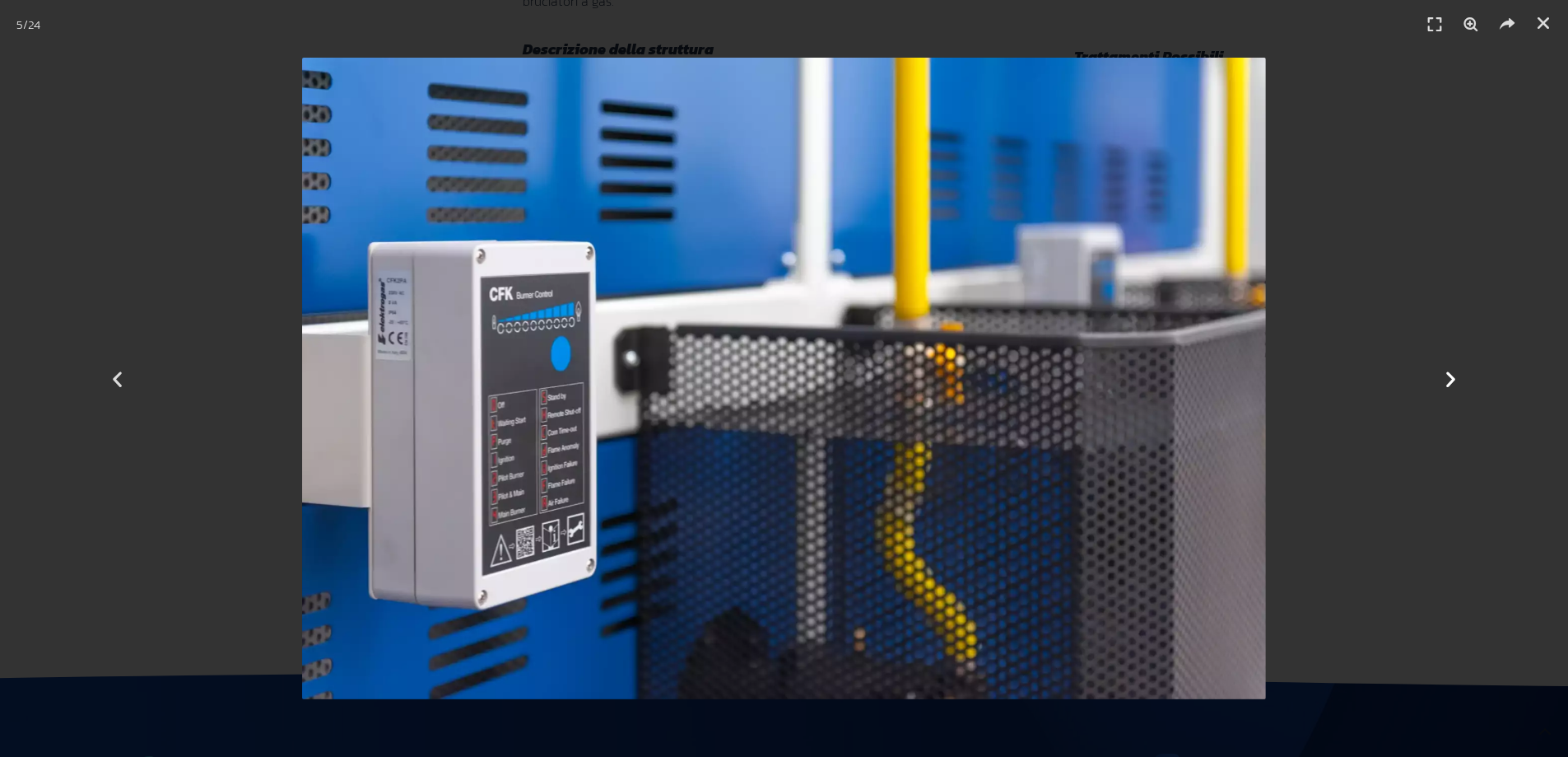
click at [1449, 380] on icon "Next slide" at bounding box center [1450, 378] width 21 height 21
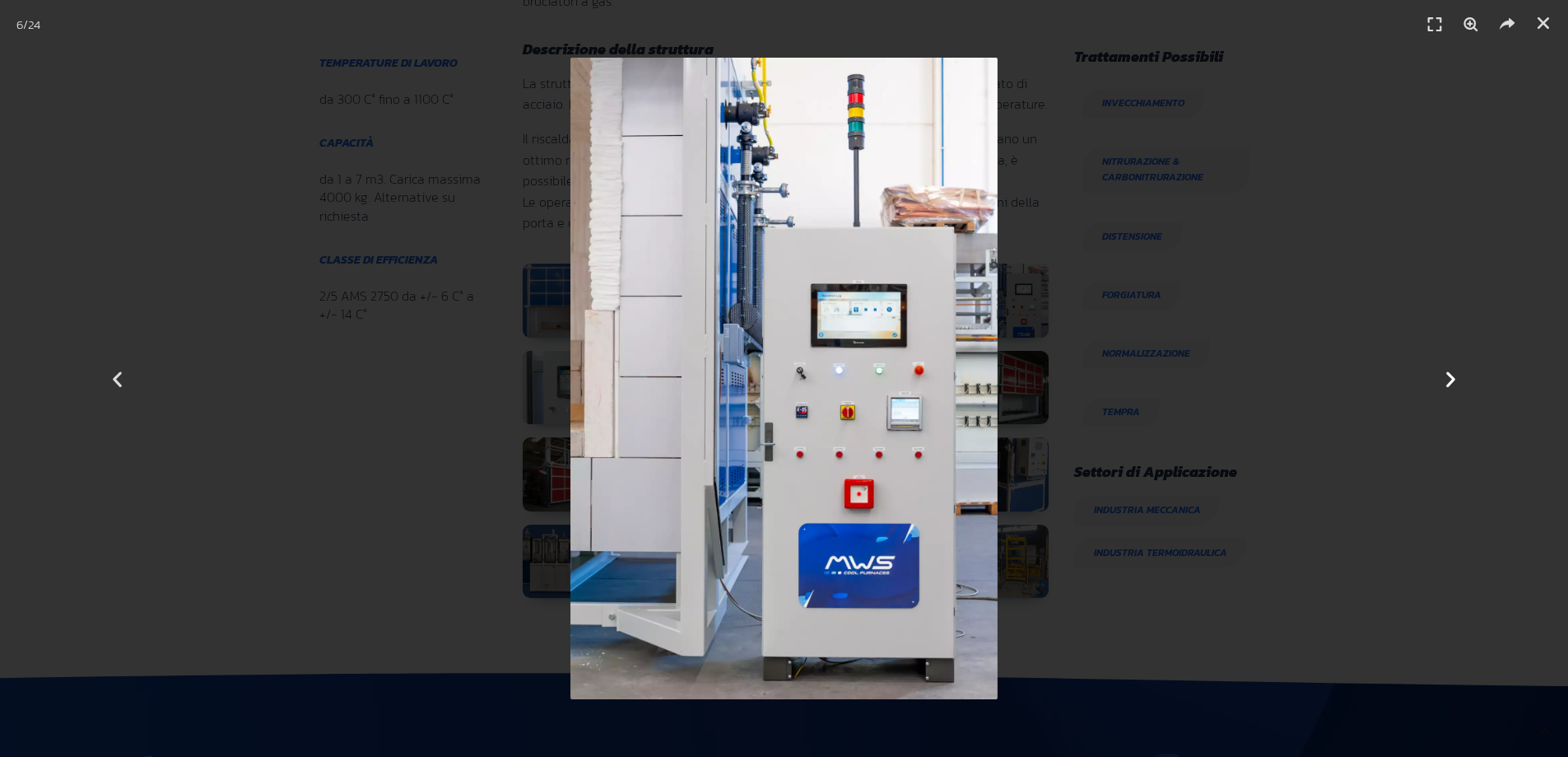
click at [1449, 380] on icon "Next slide" at bounding box center [1450, 378] width 21 height 21
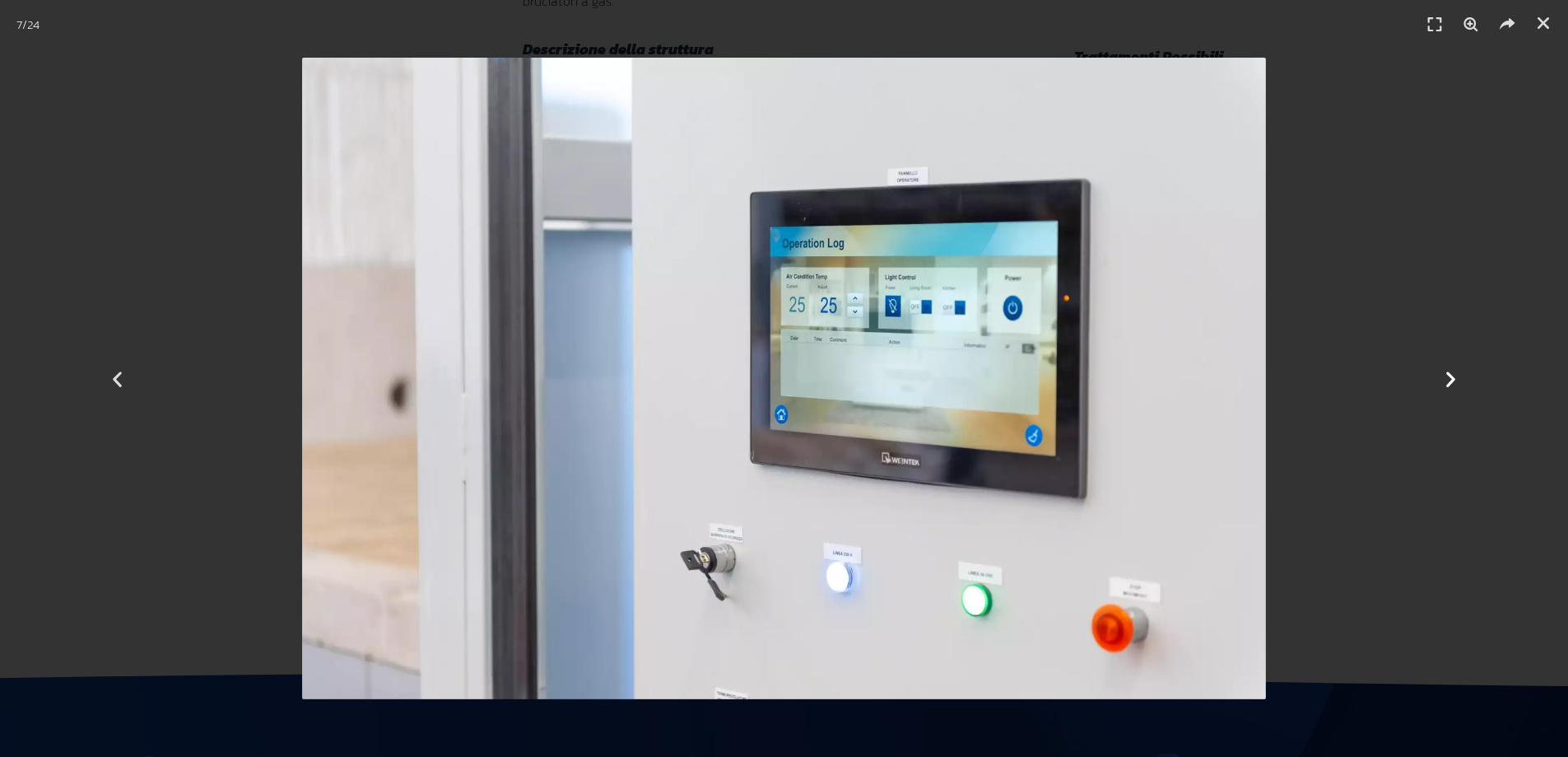
click at [1449, 380] on icon "Next slide" at bounding box center [1450, 378] width 21 height 21
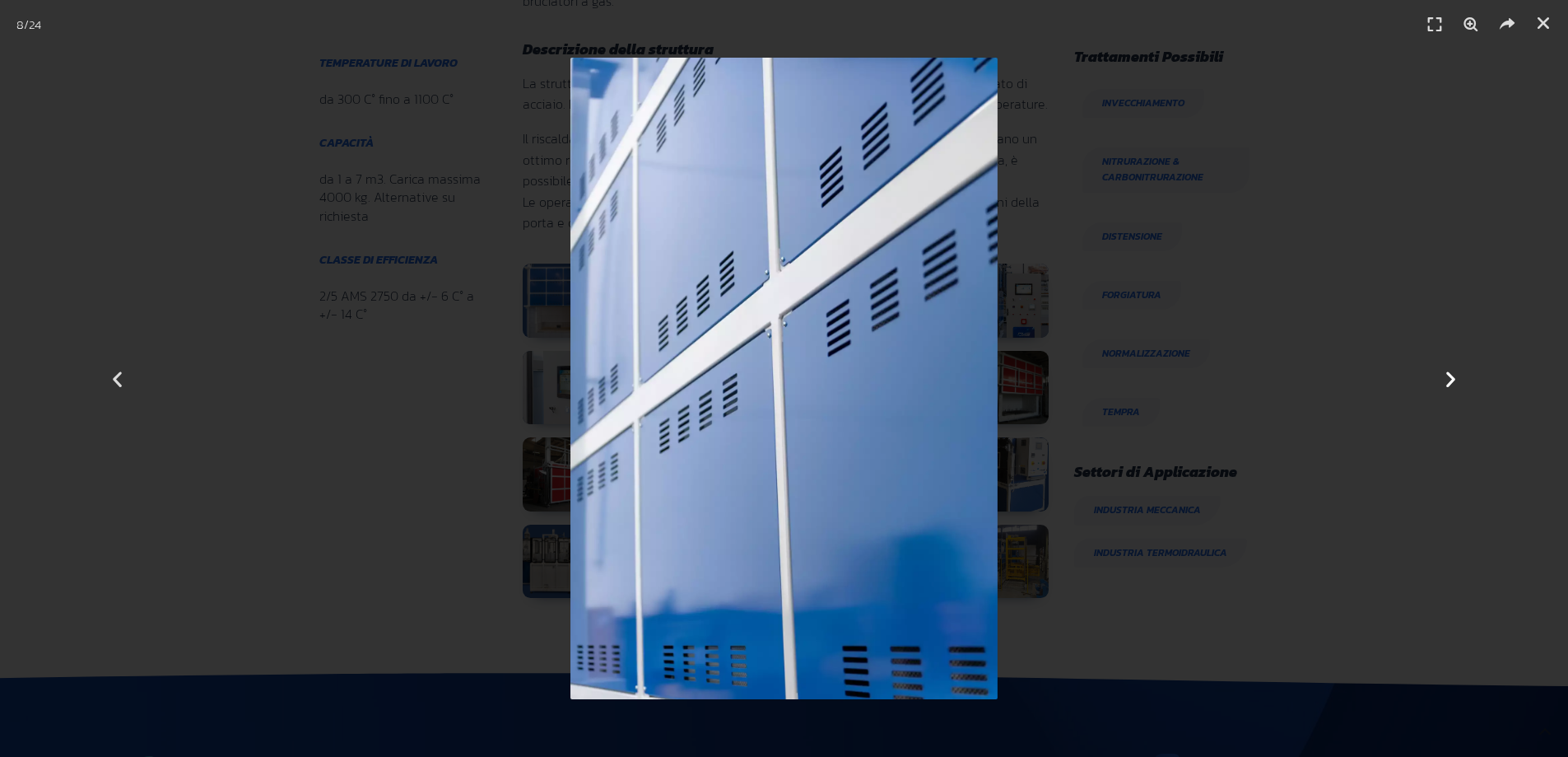
click at [1449, 380] on icon "Next slide" at bounding box center [1450, 378] width 21 height 21
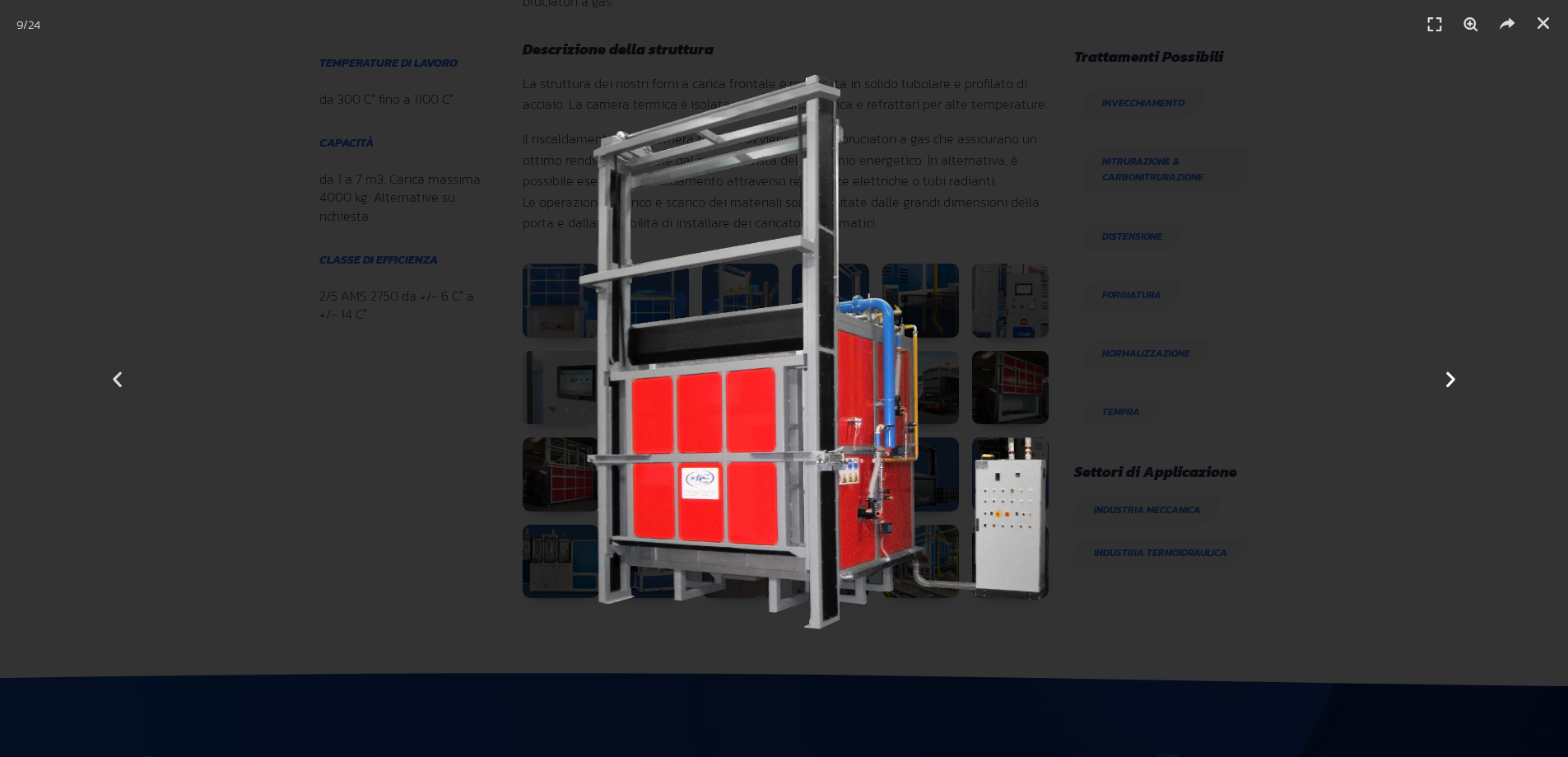
click at [1449, 380] on icon "Next slide" at bounding box center [1450, 378] width 21 height 21
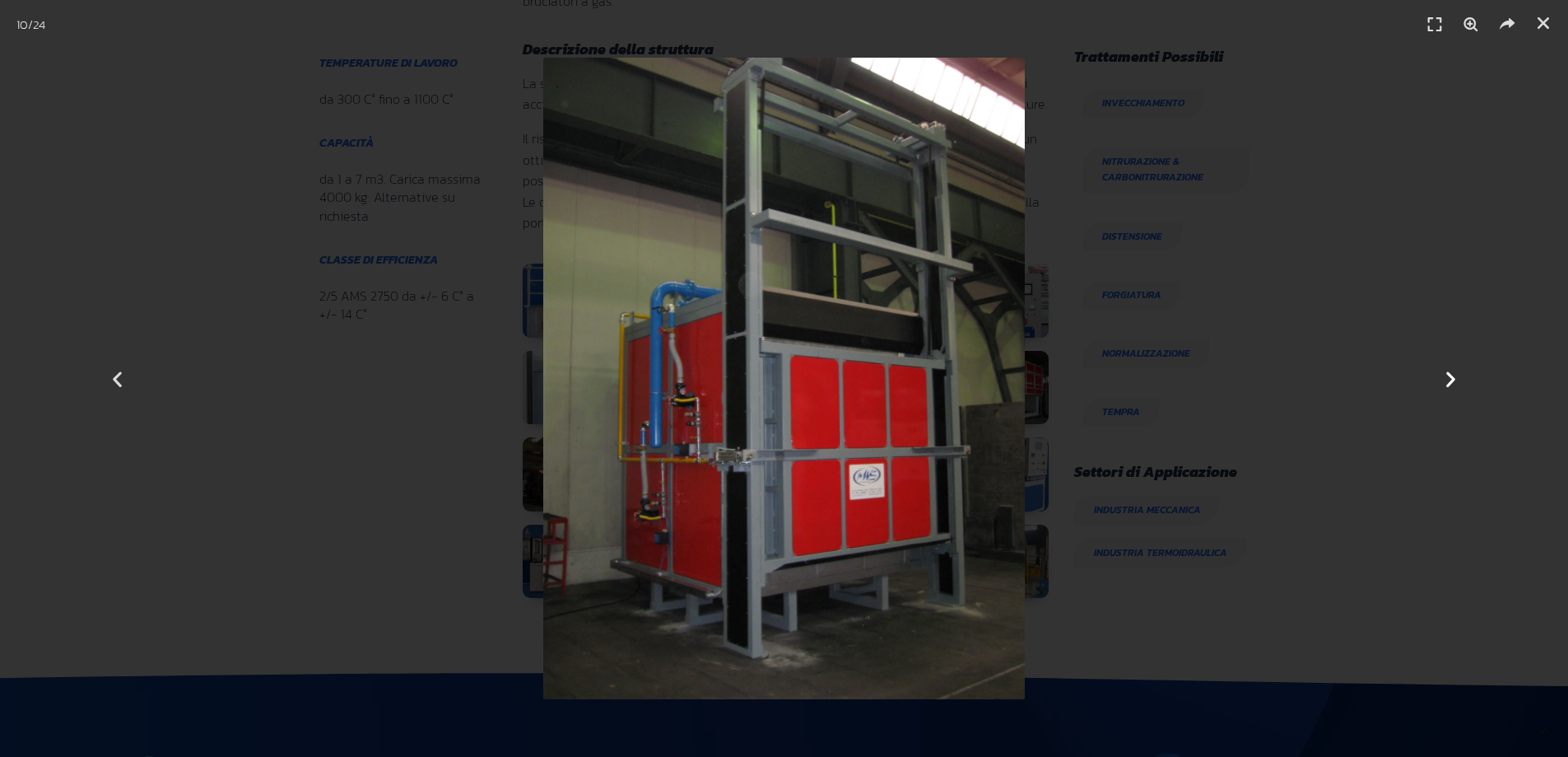
click at [1449, 380] on icon "Next slide" at bounding box center [1450, 378] width 21 height 21
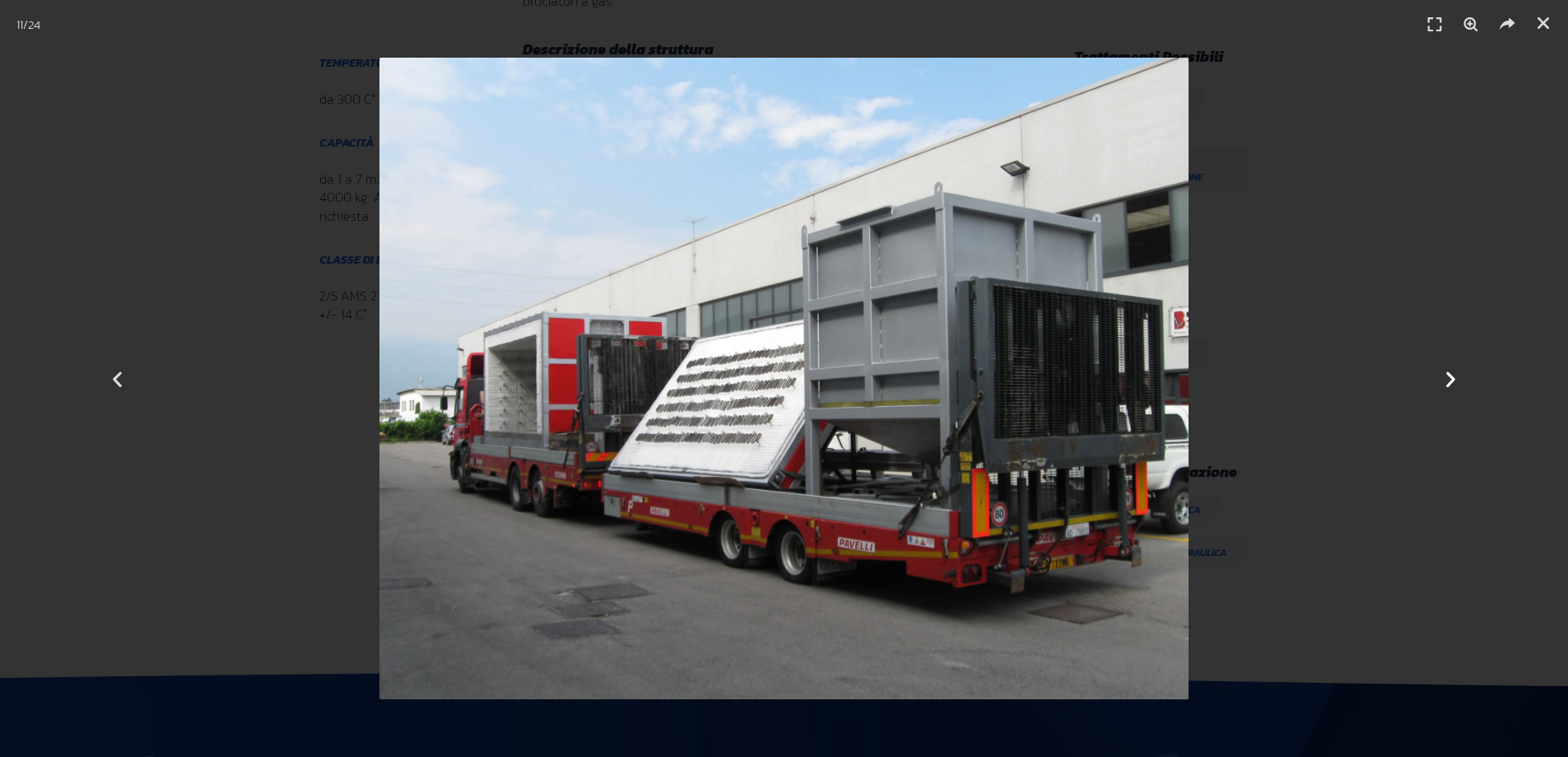
click at [1449, 380] on icon "Next slide" at bounding box center [1450, 378] width 21 height 21
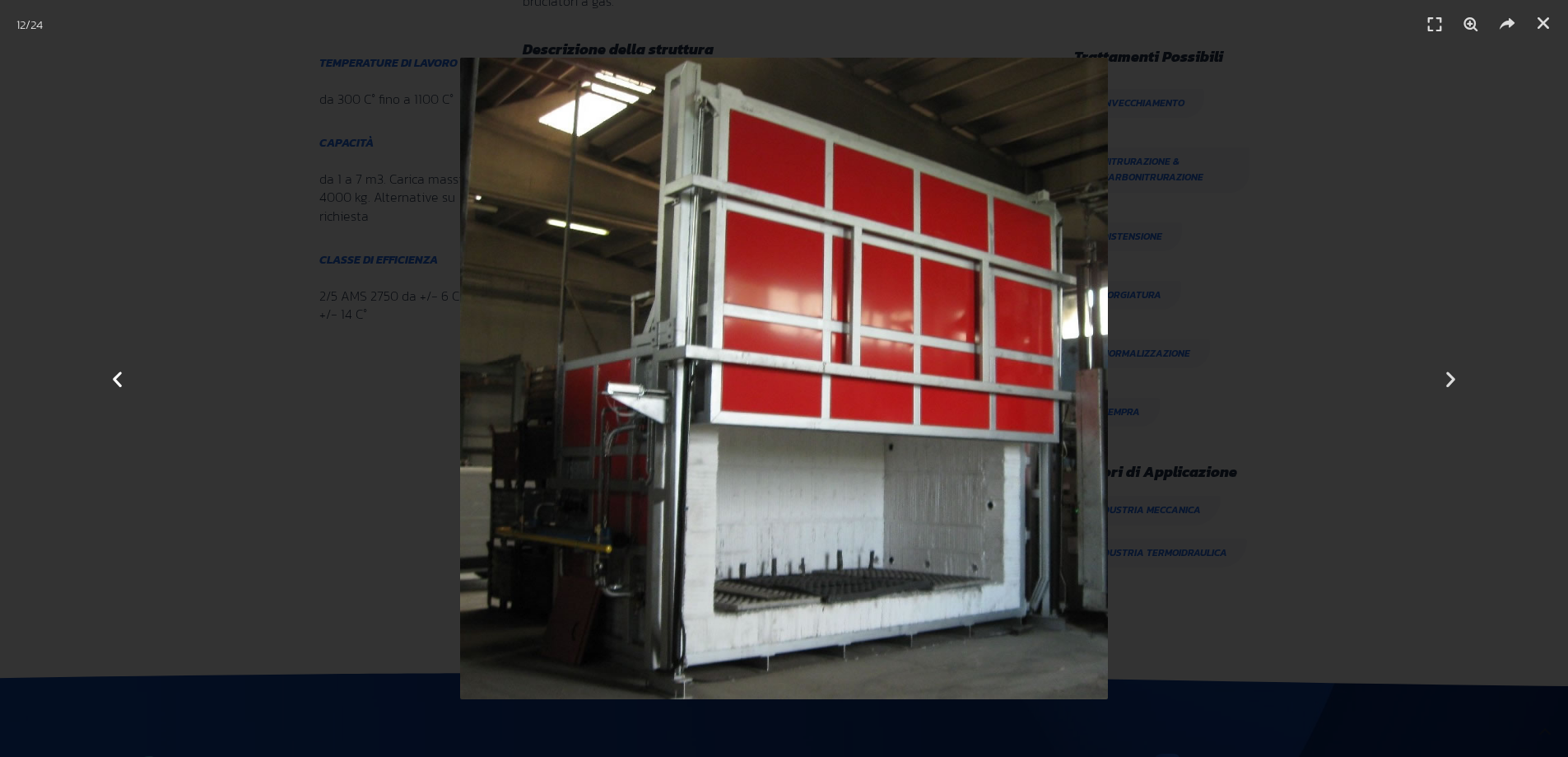
click at [235, 156] on div "Precedente" at bounding box center [118, 378] width 236 height 757
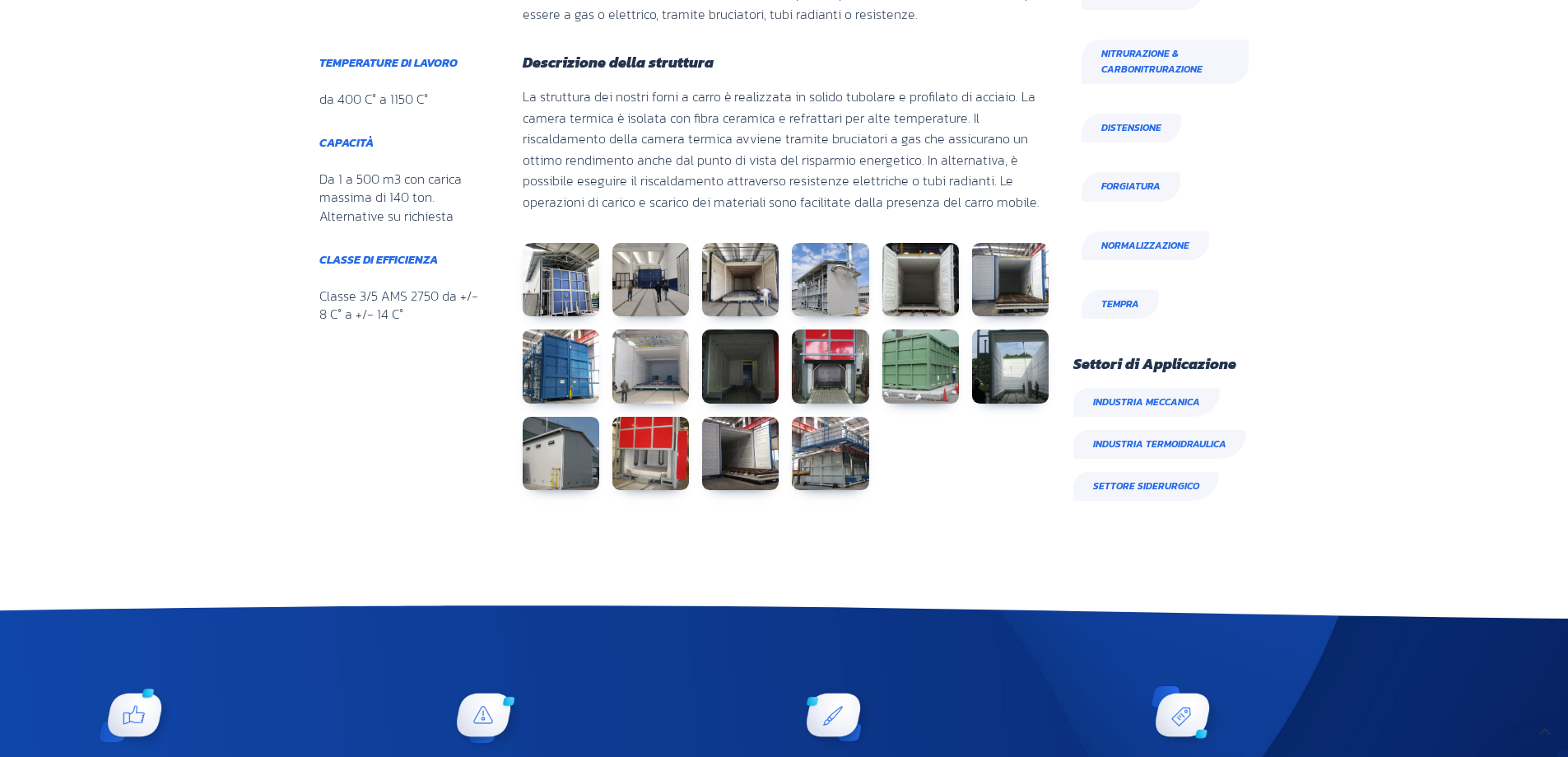
scroll to position [606, 200]
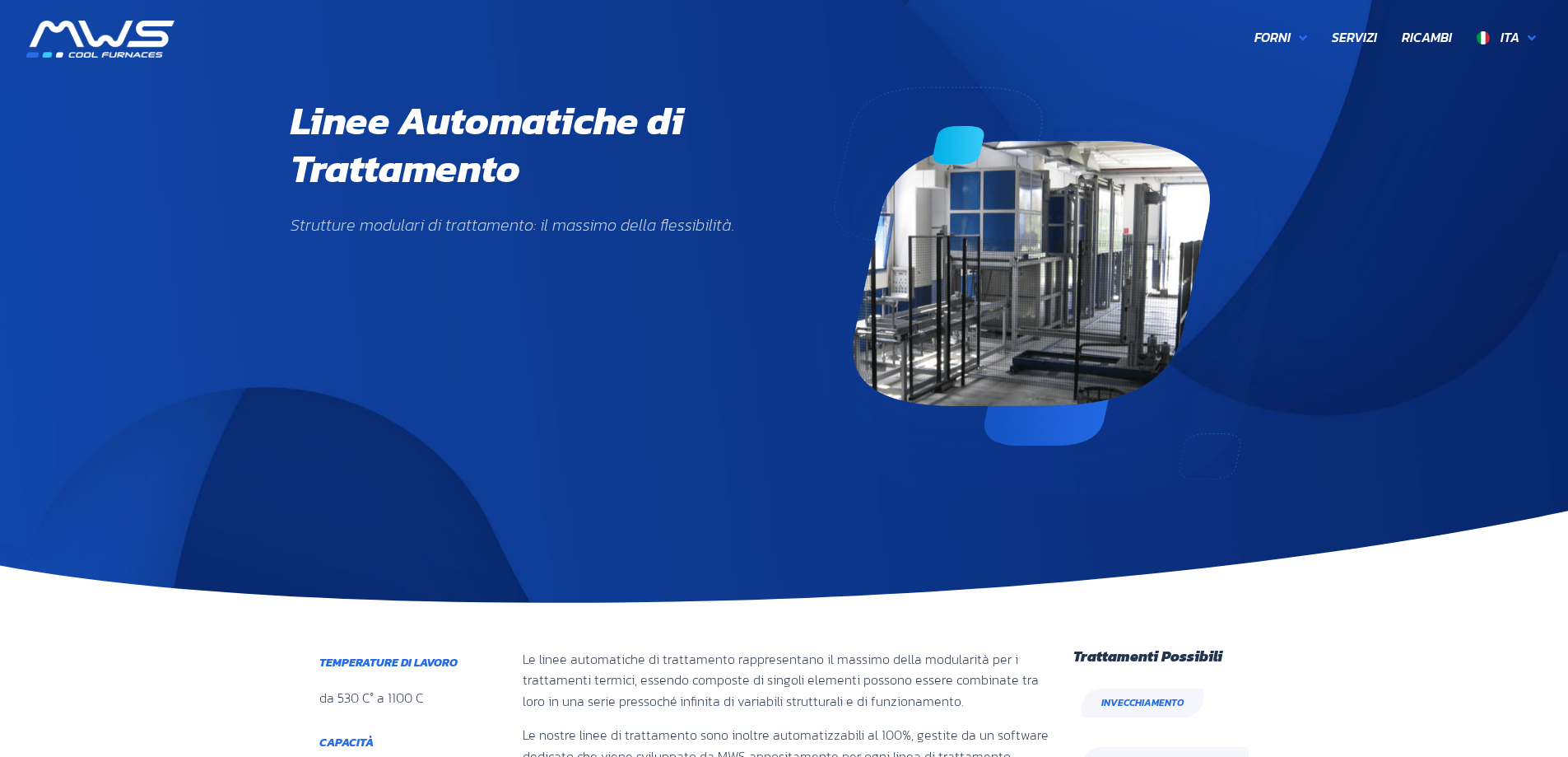
scroll to position [494, 0]
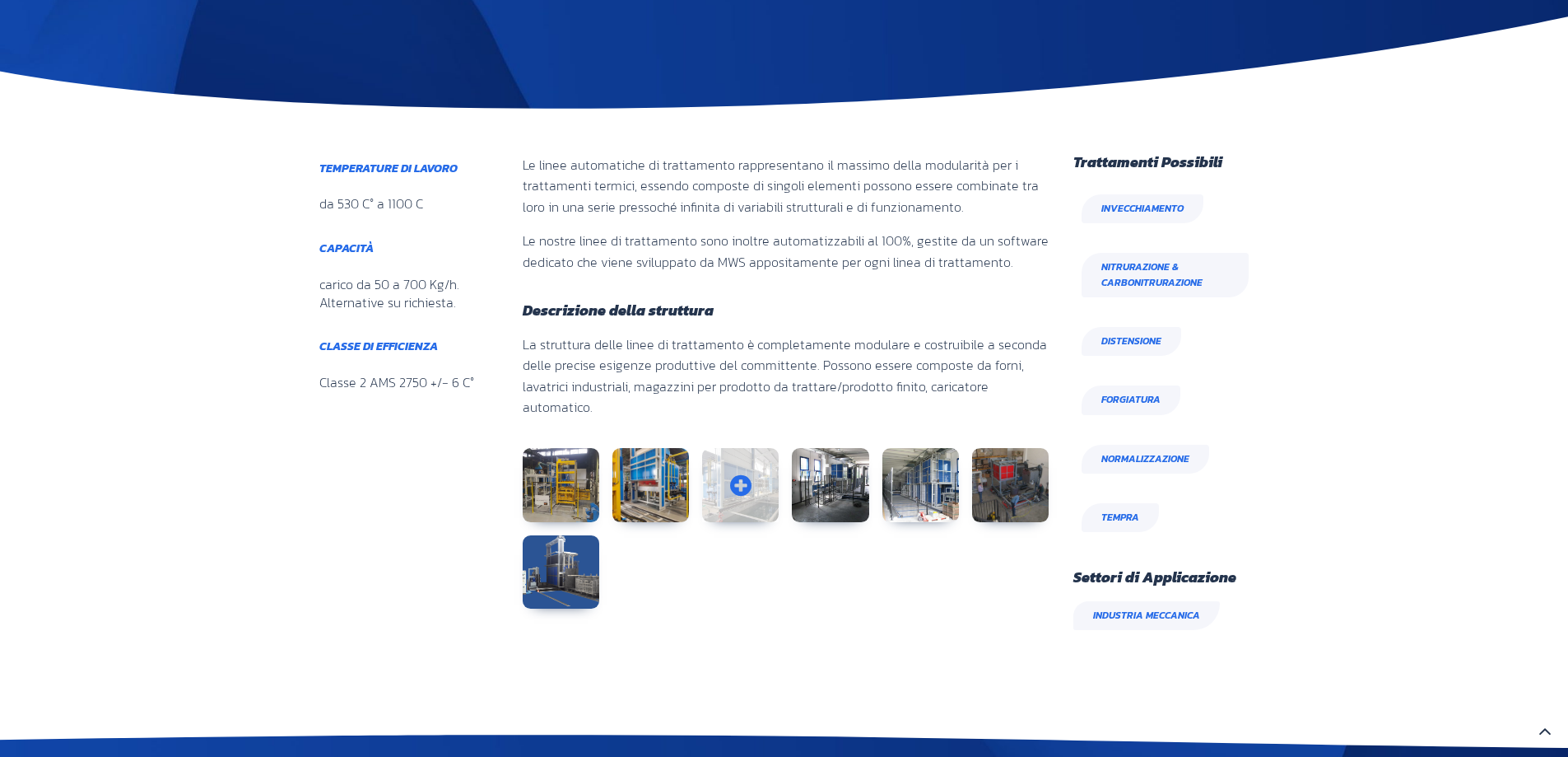
click at [736, 472] on link at bounding box center [740, 485] width 76 height 74
